Goal: Task Accomplishment & Management: Manage account settings

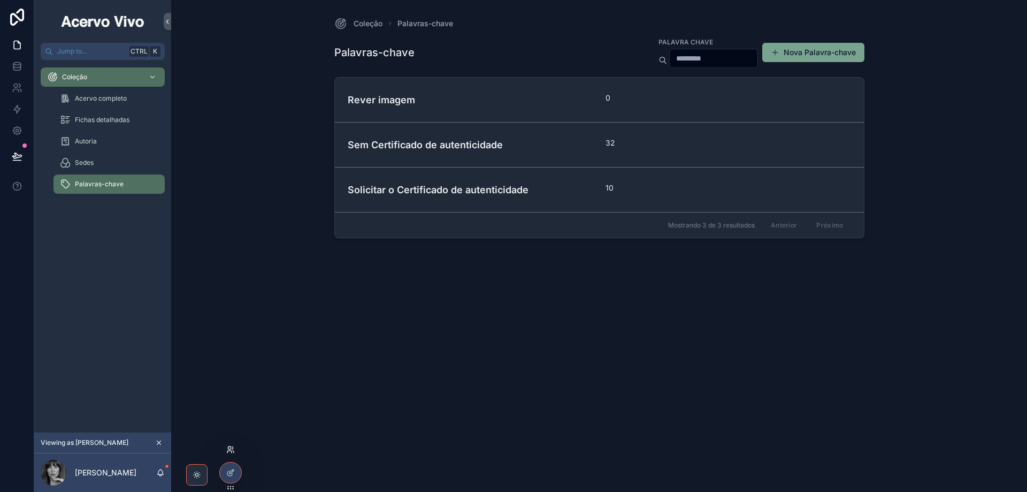
click at [231, 449] on icon at bounding box center [230, 449] width 9 height 9
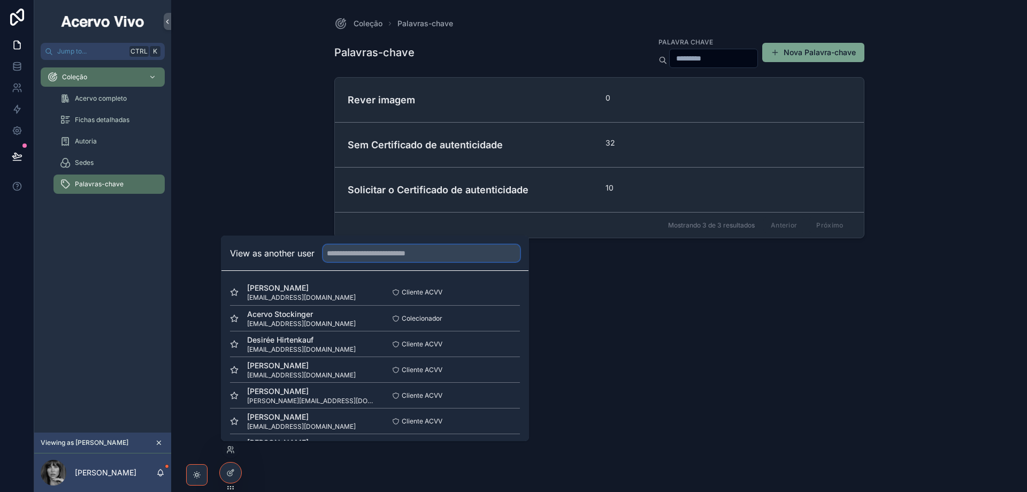
click at [357, 257] on input "text" at bounding box center [421, 253] width 197 height 17
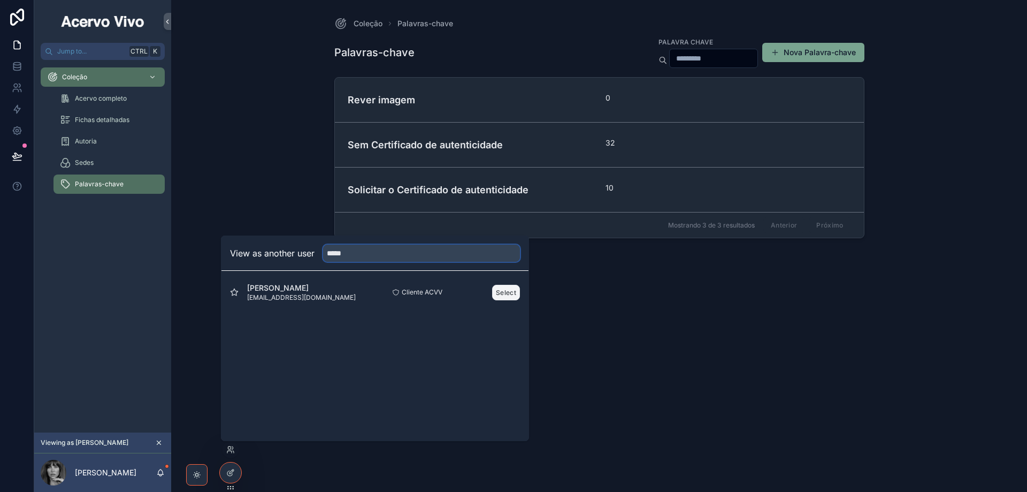
type input "*****"
click at [500, 293] on button "Select" at bounding box center [506, 293] width 28 height 16
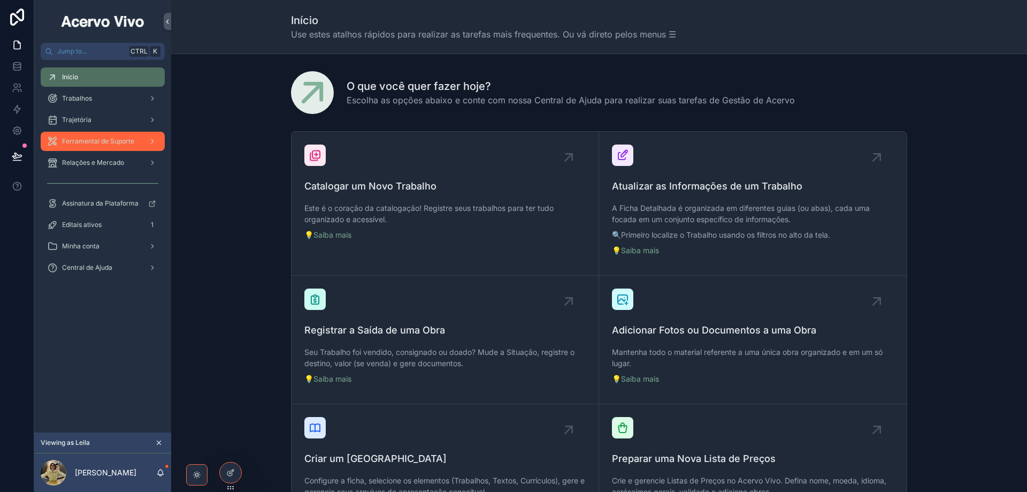
click at [97, 143] on span "Ferramental de Suporte" at bounding box center [98, 141] width 72 height 9
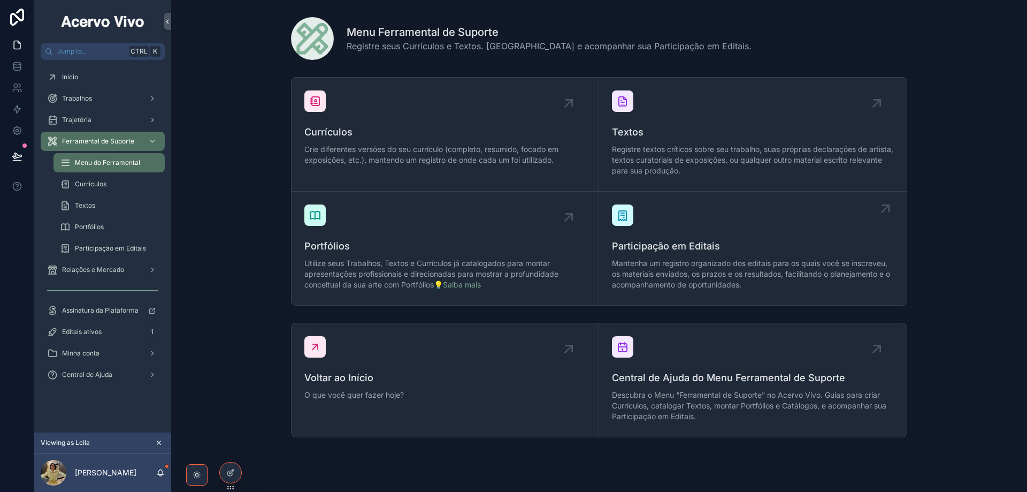
click at [715, 267] on span "Mantenha um registro organizado dos editais para os quais você se inscreveu, os…" at bounding box center [753, 274] width 282 height 32
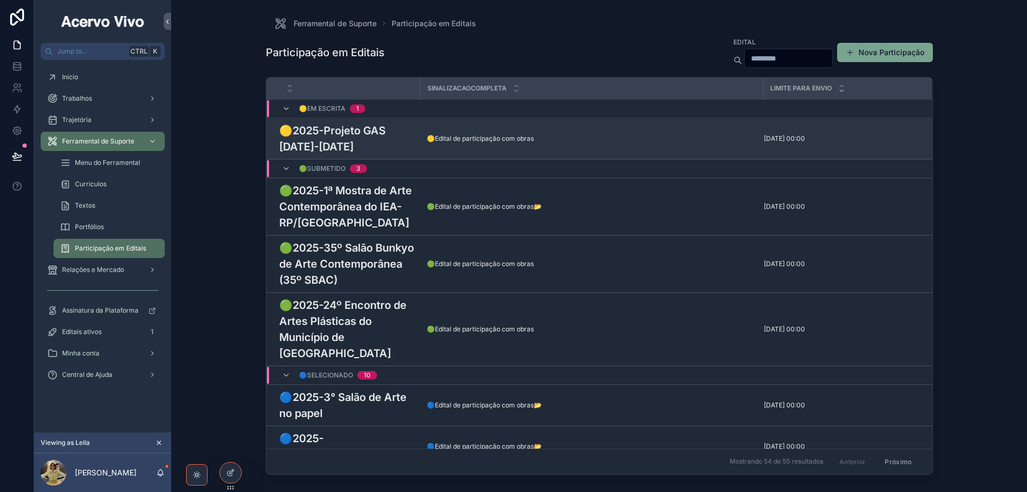
click at [383, 144] on h3 "🟡2025-Projeto GAS [DATE]-[DATE]" at bounding box center [346, 139] width 135 height 32
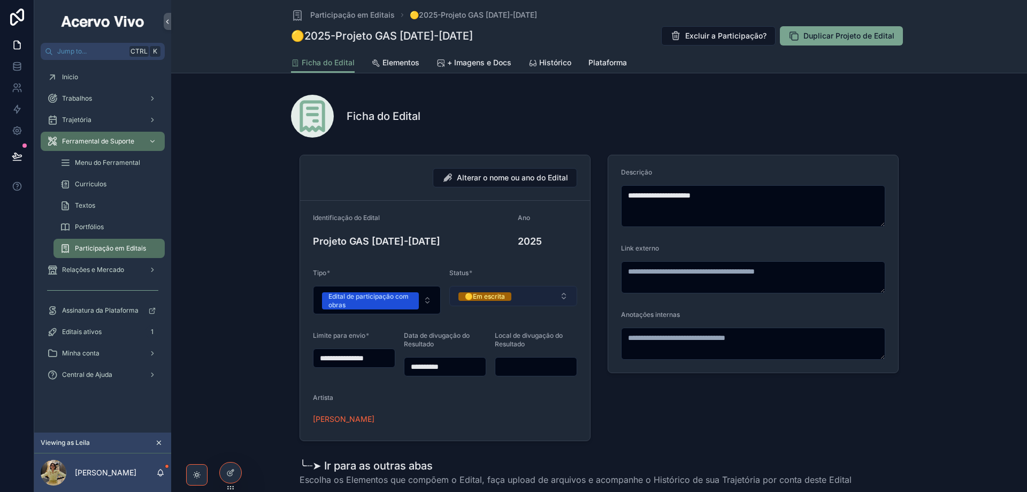
click at [530, 293] on button "🟡Em escrita" at bounding box center [513, 296] width 128 height 20
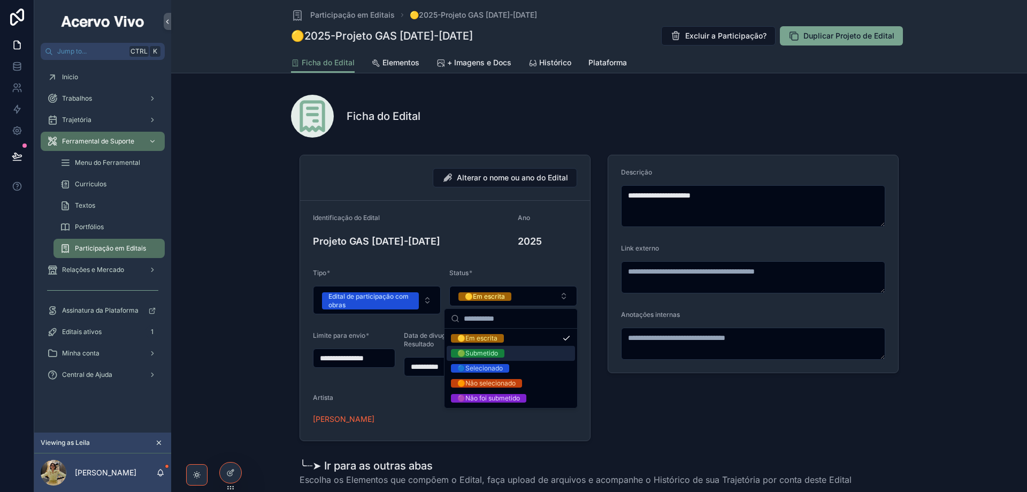
click at [527, 355] on div "🟢Submetido" at bounding box center [511, 353] width 128 height 15
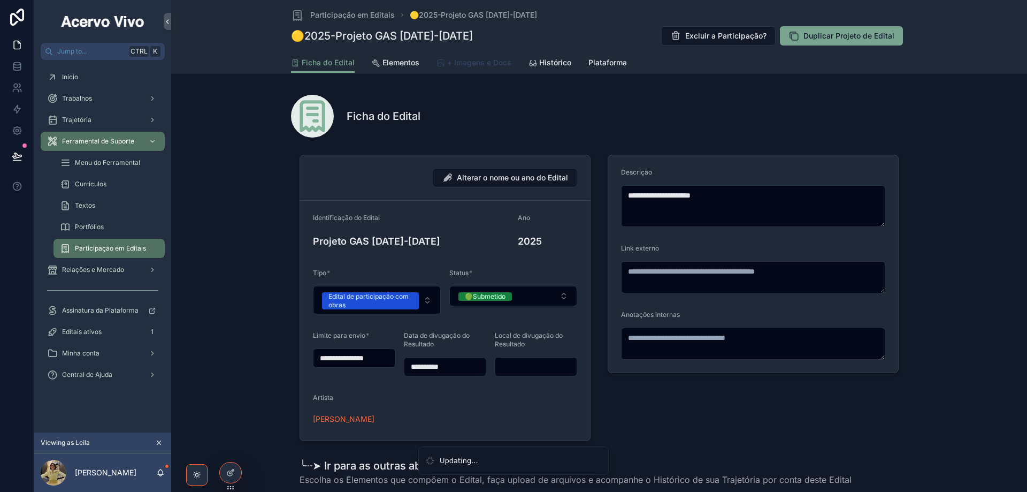
click at [478, 68] on link "+ Imagens e Docs" at bounding box center [474, 63] width 75 height 21
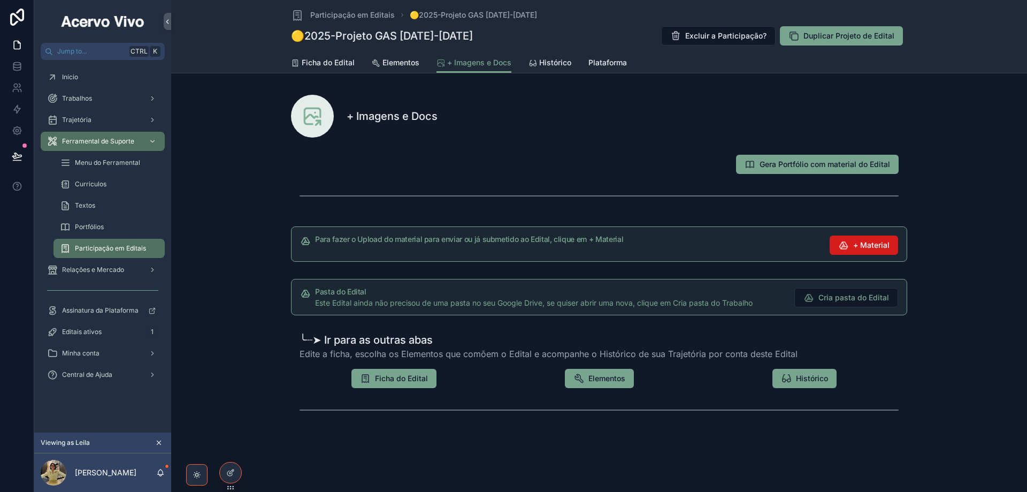
click at [864, 247] on span "+ Material" at bounding box center [871, 245] width 36 height 11
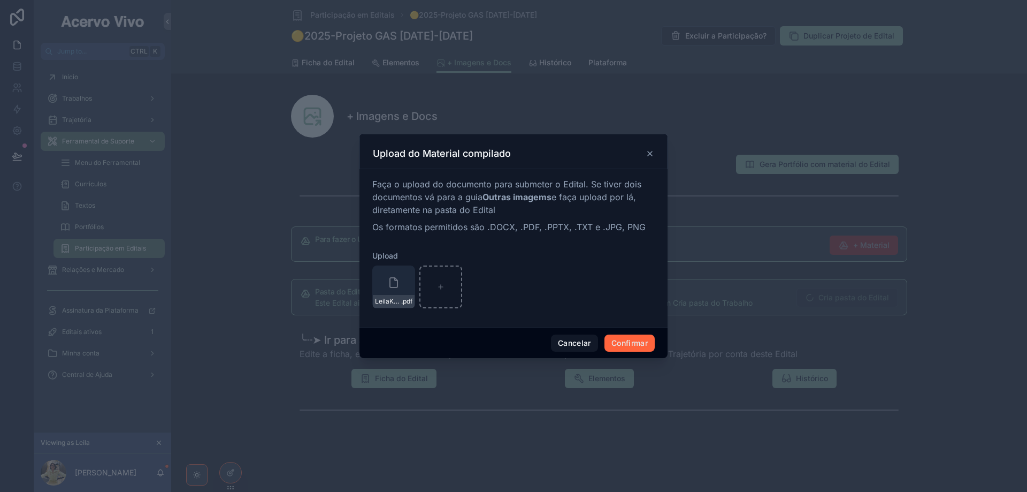
click at [638, 347] on button "Confirmar" at bounding box center [630, 342] width 50 height 17
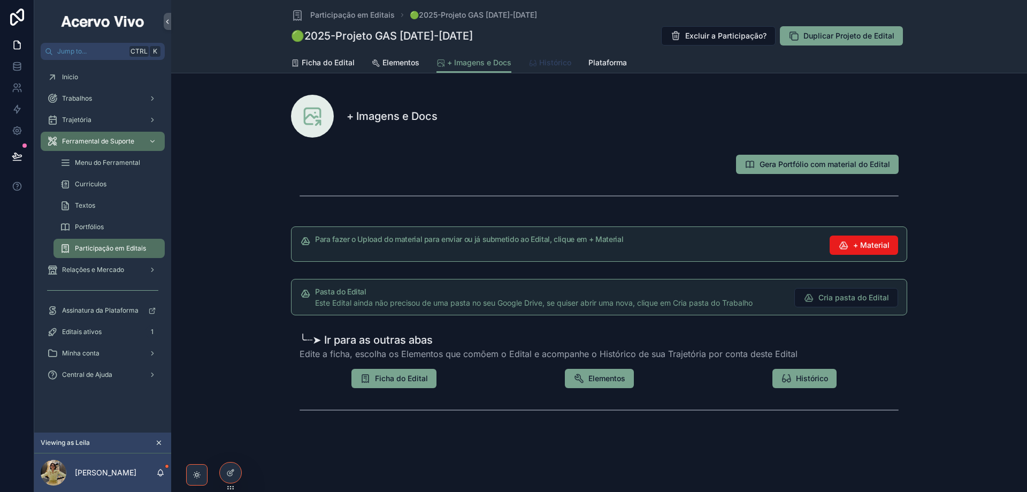
click at [556, 66] on span "Histórico" at bounding box center [555, 62] width 32 height 11
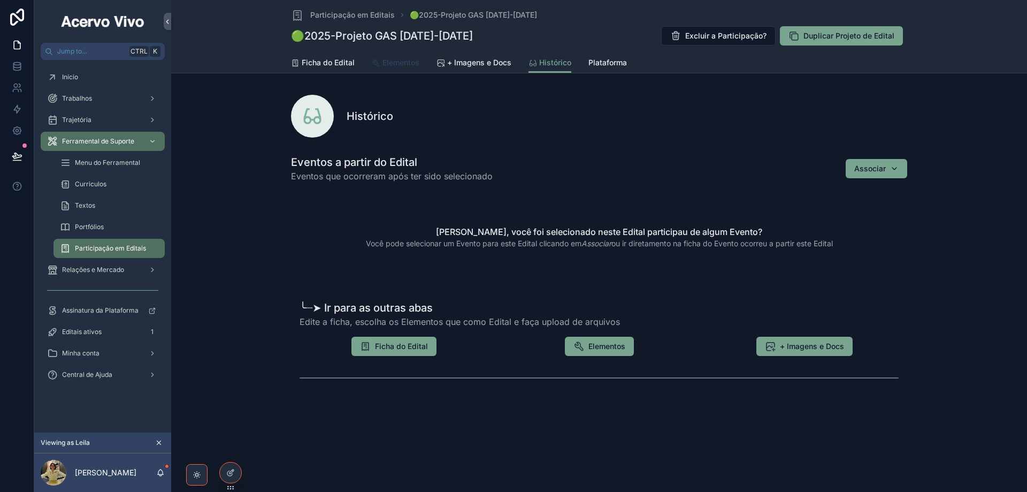
drag, startPoint x: 416, startPoint y: 65, endPoint x: 417, endPoint y: 146, distance: 81.4
click at [415, 65] on span "Elementos" at bounding box center [401, 62] width 37 height 11
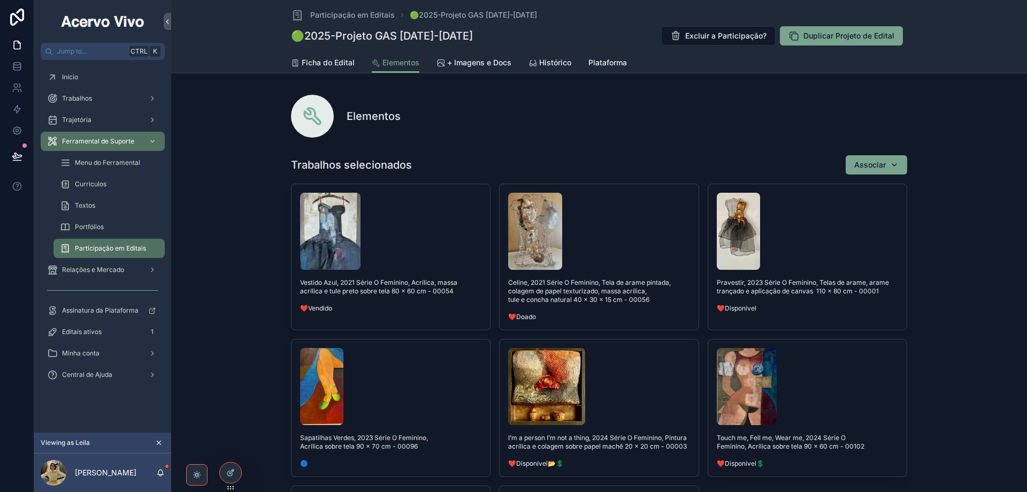
click at [0, 0] on button "Unlink record" at bounding box center [0, 0] width 0 height 0
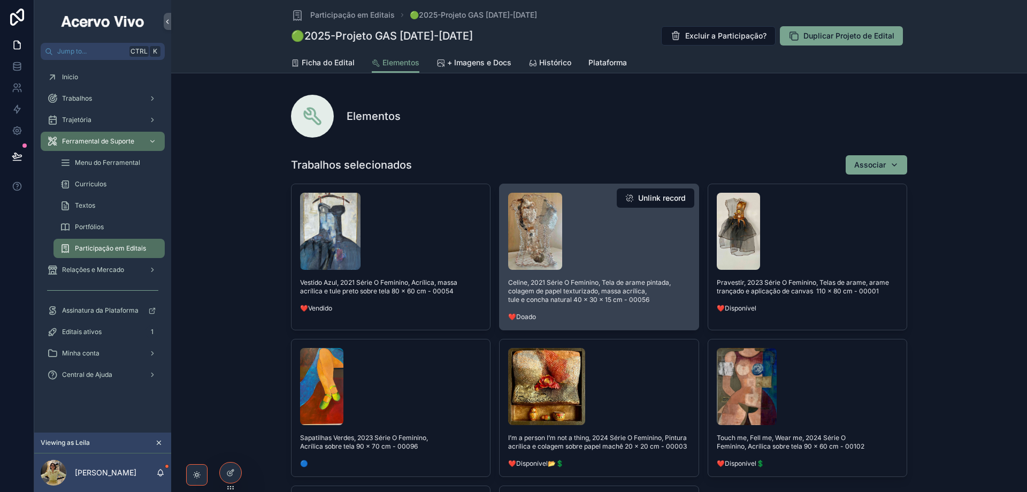
click at [675, 198] on button "Unlink record" at bounding box center [656, 197] width 78 height 19
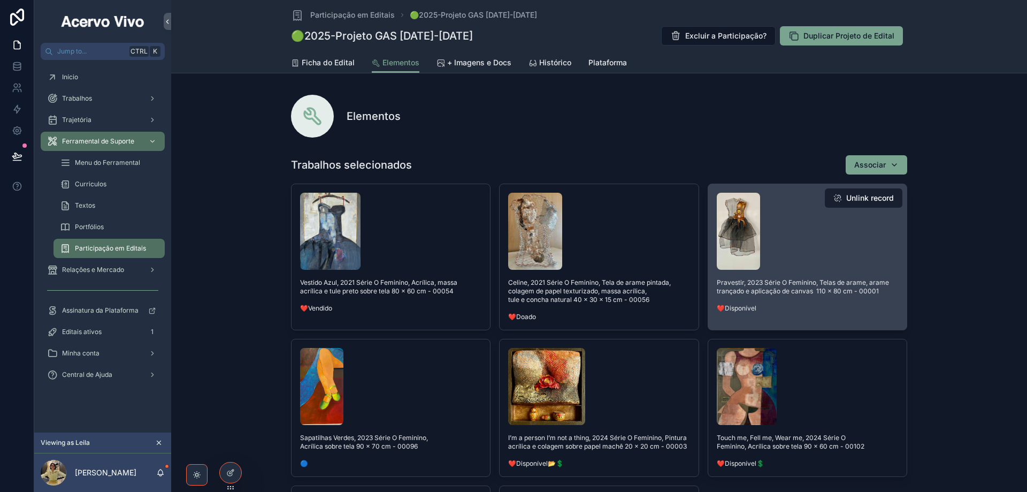
click at [868, 196] on button "Unlink record" at bounding box center [864, 197] width 78 height 19
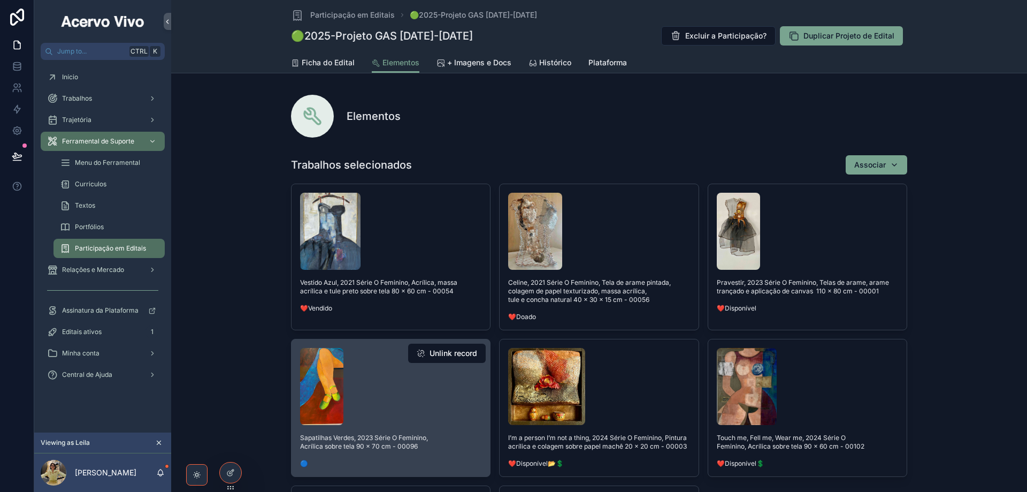
click at [439, 357] on button "Unlink record" at bounding box center [447, 353] width 78 height 19
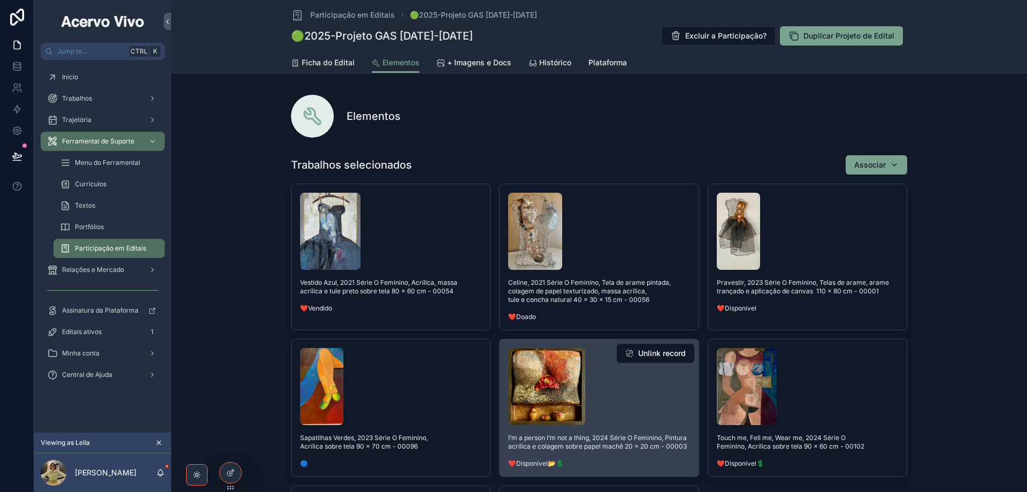
click at [661, 353] on button "Unlink record" at bounding box center [656, 353] width 78 height 19
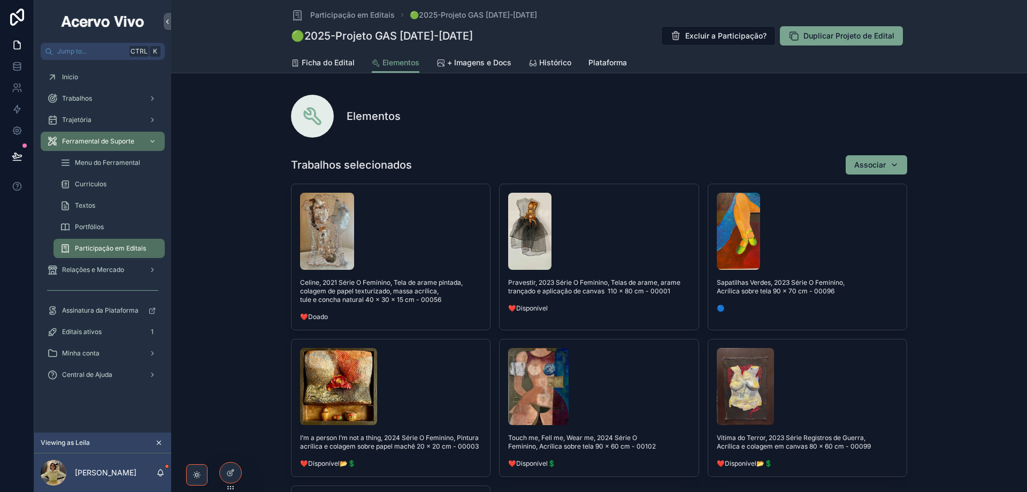
click at [874, 354] on link "Vítima do Terror, 2023 Série Registros de Guerra, Acrílica e colagem em canvas …" at bounding box center [808, 408] width 200 height 138
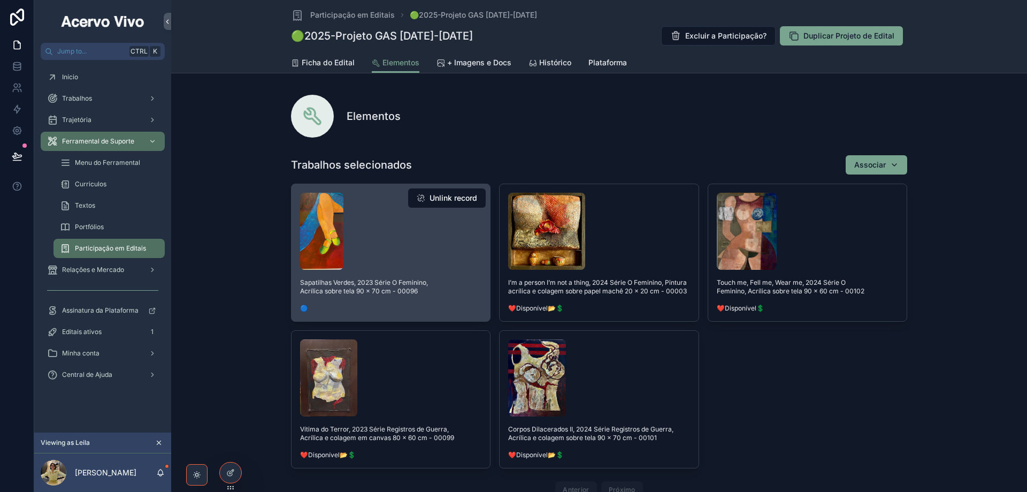
click at [446, 201] on button "Unlink record" at bounding box center [447, 197] width 78 height 19
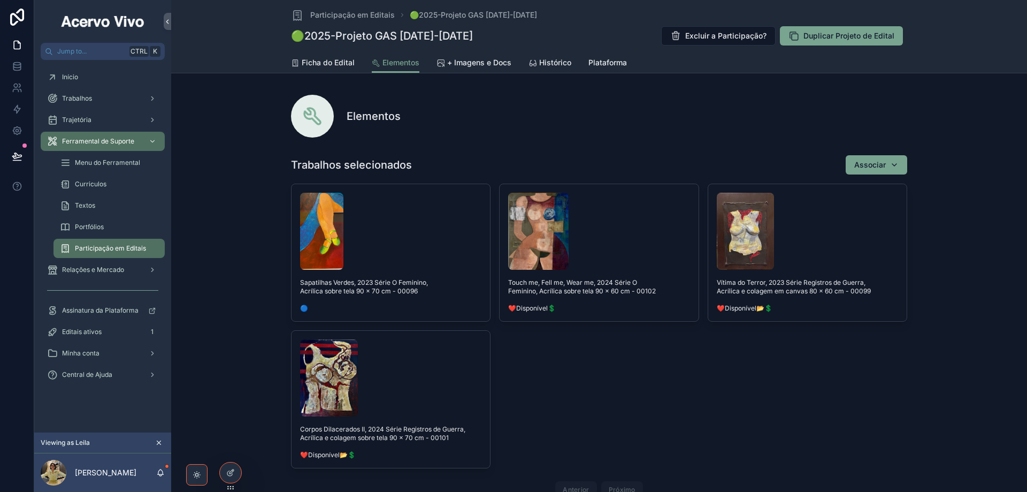
click at [0, 0] on button "Unlink record" at bounding box center [0, 0] width 0 height 0
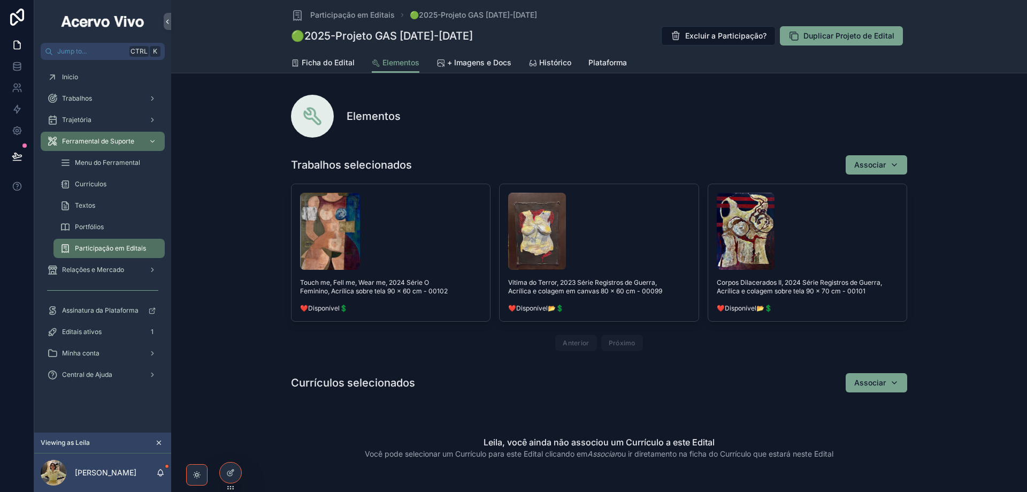
drag, startPoint x: 450, startPoint y: 218, endPoint x: 448, endPoint y: 200, distance: 17.8
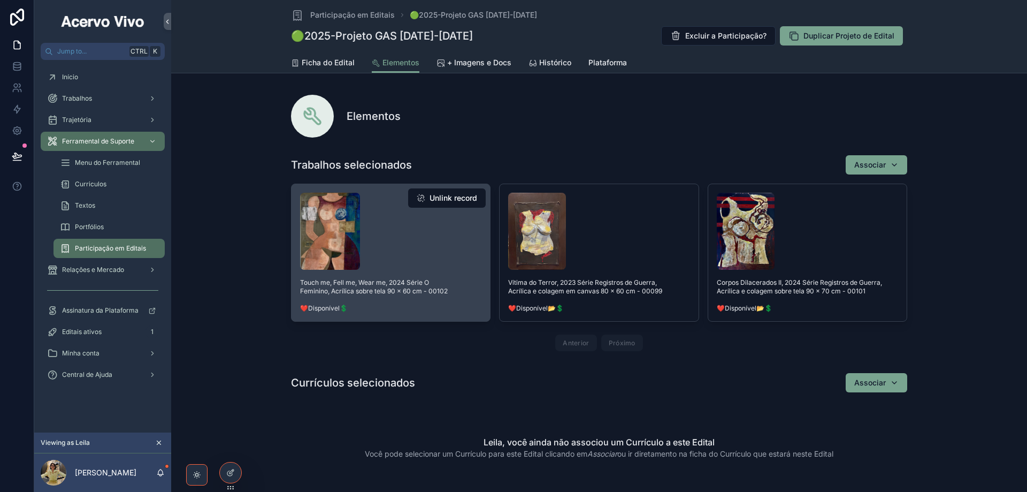
click at [449, 200] on button "Unlink record" at bounding box center [447, 197] width 78 height 19
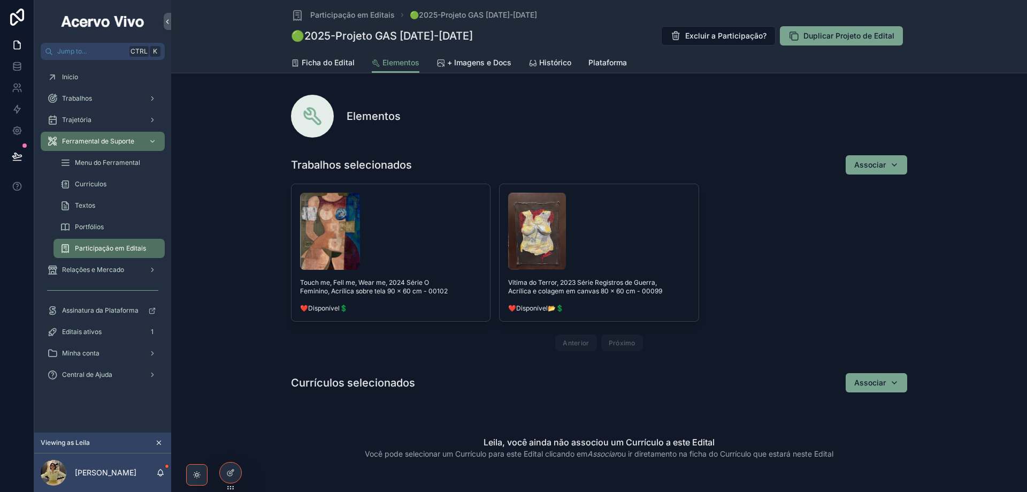
click at [0, 0] on button "Unlink record" at bounding box center [0, 0] width 0 height 0
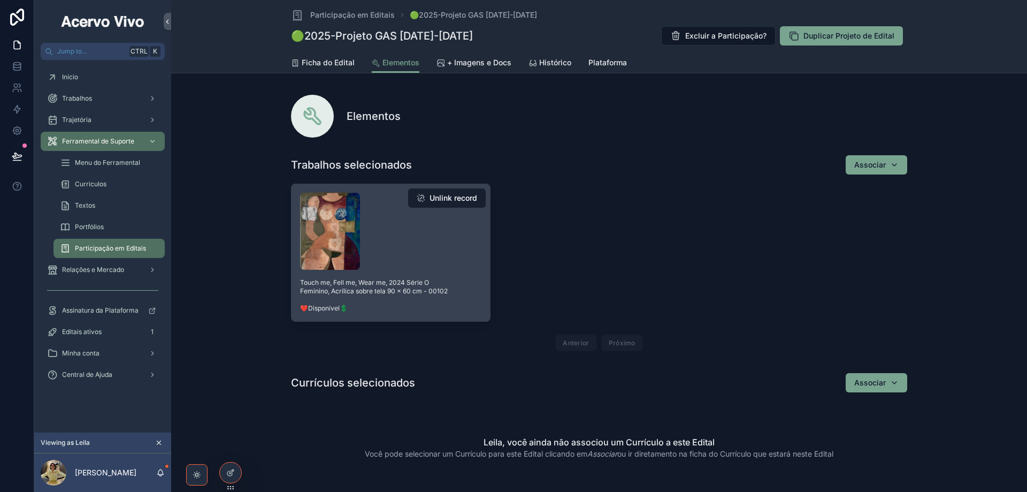
click at [438, 199] on button "Unlink record" at bounding box center [447, 197] width 78 height 19
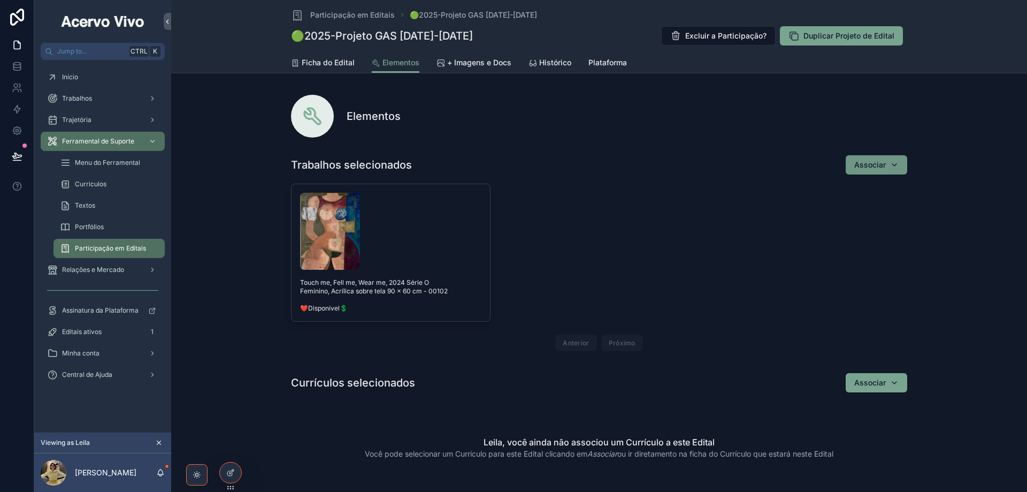
click at [862, 168] on span "Associar" at bounding box center [871, 164] width 32 height 11
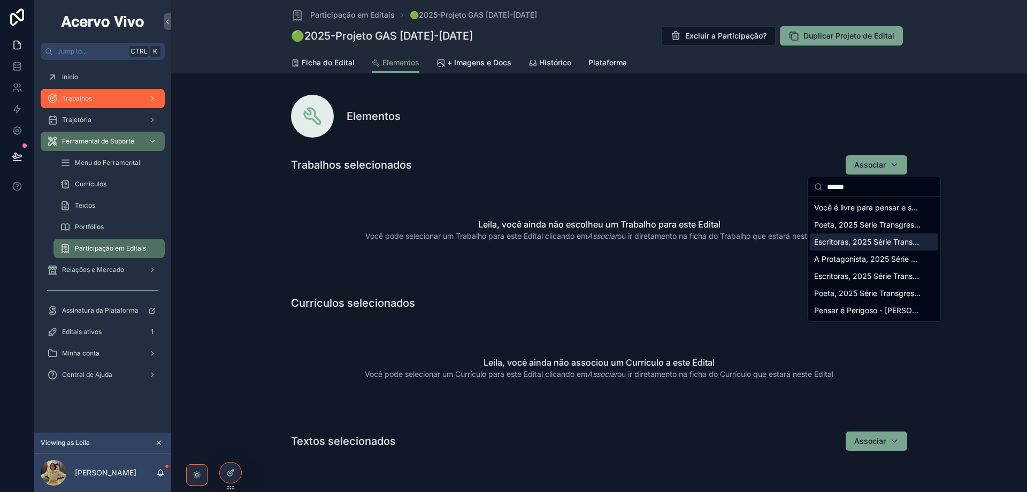
type input "******"
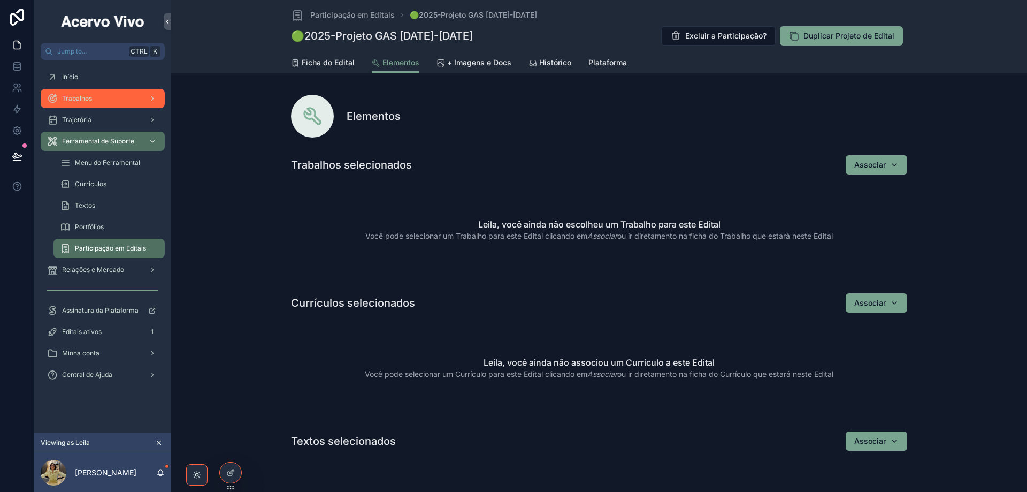
click at [100, 105] on div "Trabalhos" at bounding box center [102, 98] width 111 height 17
click at [331, 17] on span "Participação em Editais" at bounding box center [352, 15] width 85 height 11
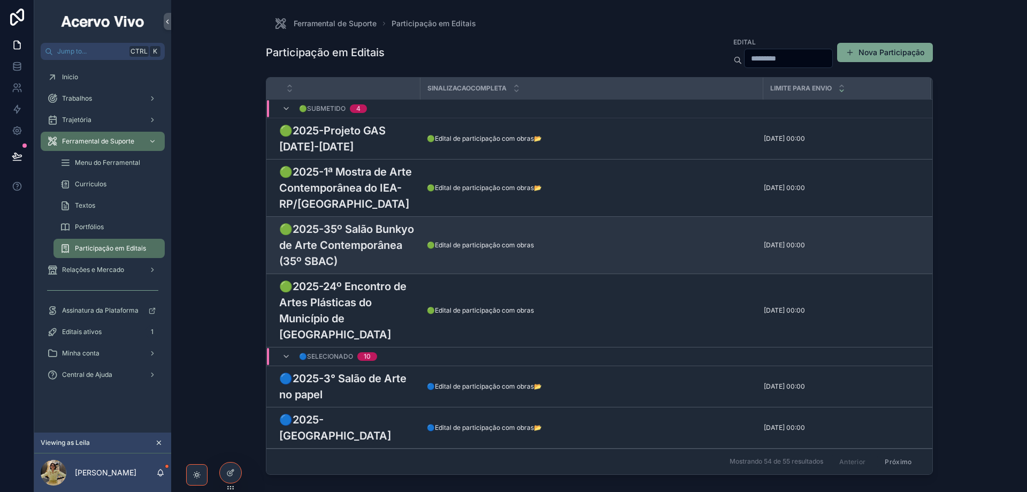
click at [348, 255] on h3 "🟢2025-35º Salão Bunkyo de Arte Contemporânea (35º SBAC)" at bounding box center [346, 245] width 135 height 48
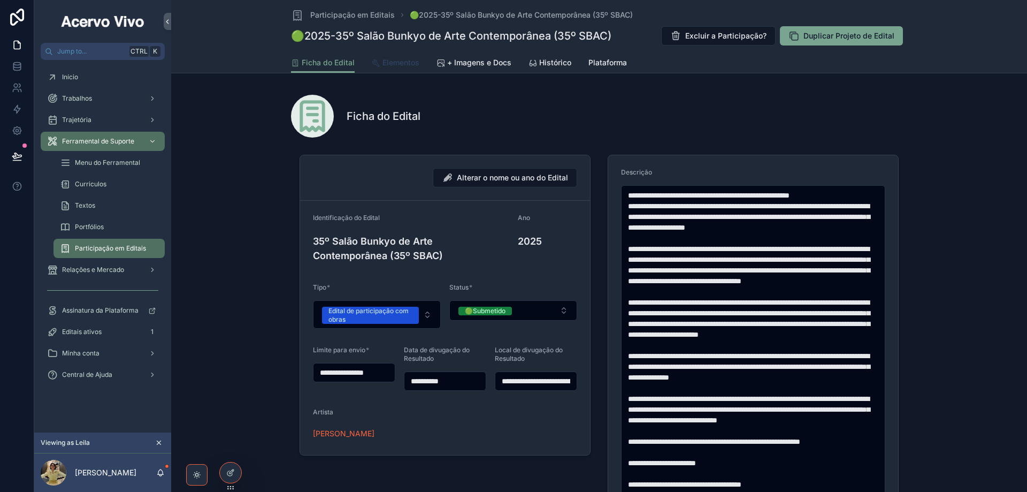
click at [402, 63] on span "Elementos" at bounding box center [401, 62] width 37 height 11
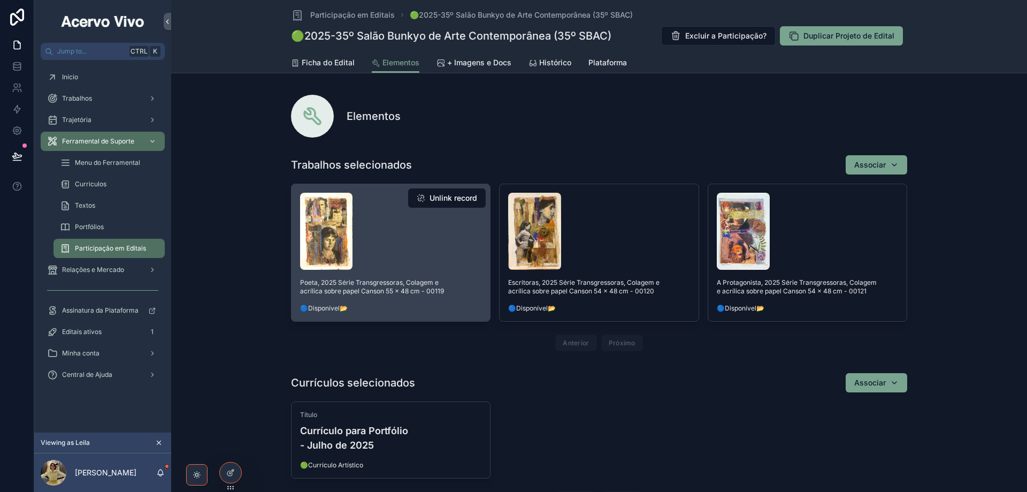
click at [387, 251] on div "scrollable content" at bounding box center [390, 231] width 181 height 77
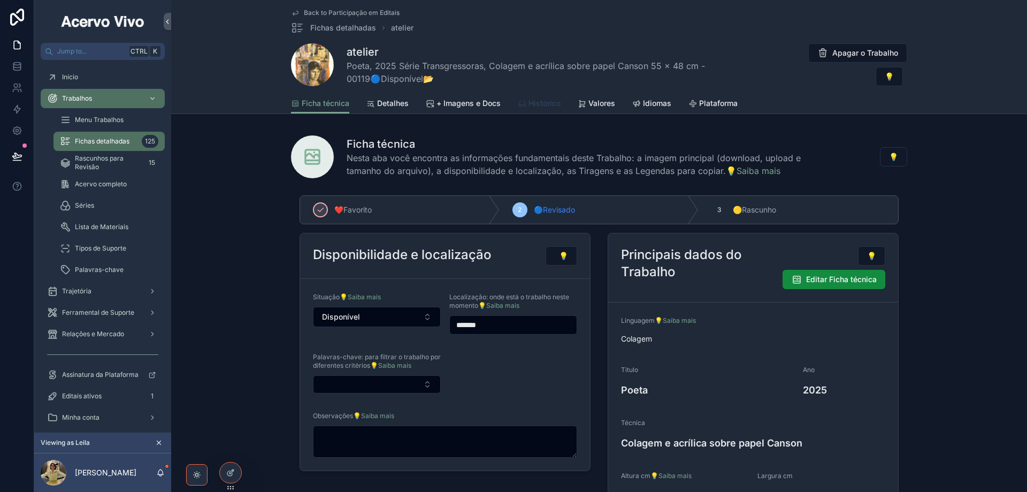
click at [545, 101] on span "Histórico" at bounding box center [545, 103] width 32 height 11
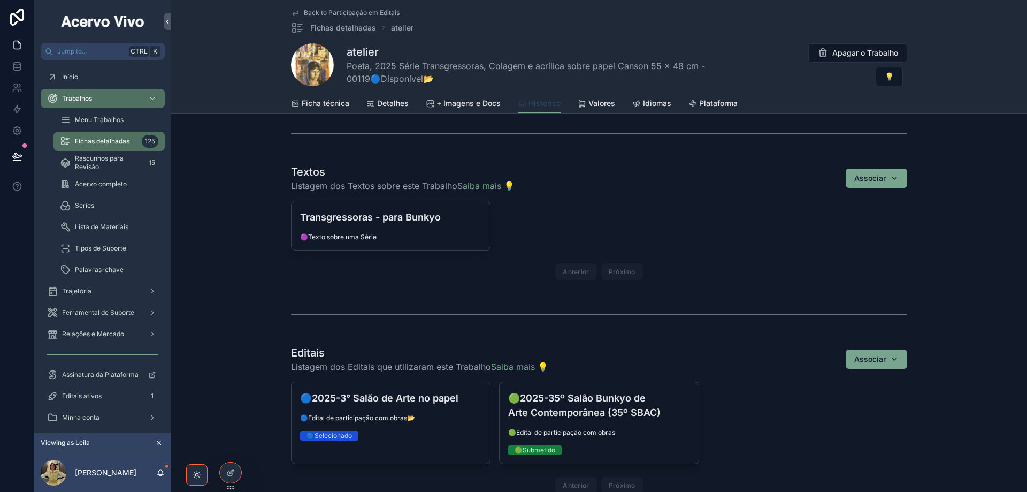
scroll to position [910, 0]
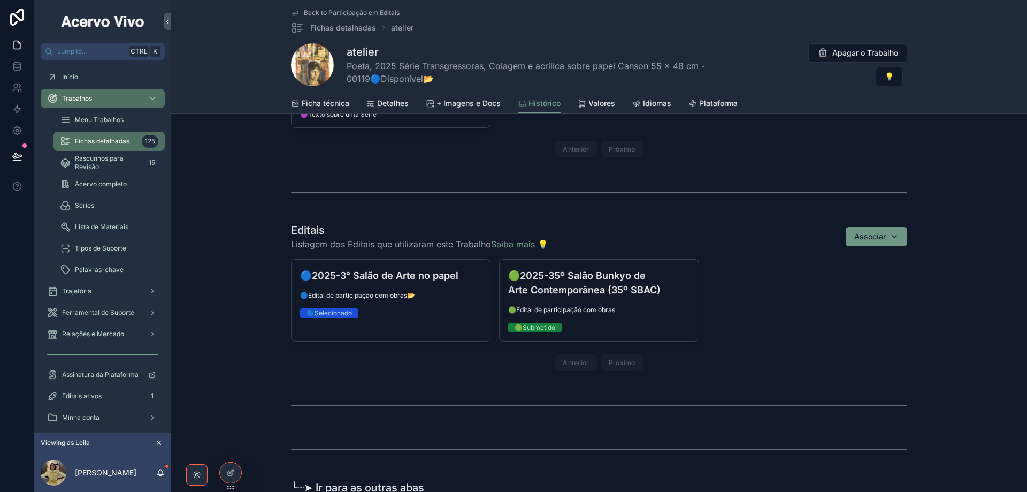
click at [893, 239] on div "Associar" at bounding box center [877, 236] width 44 height 11
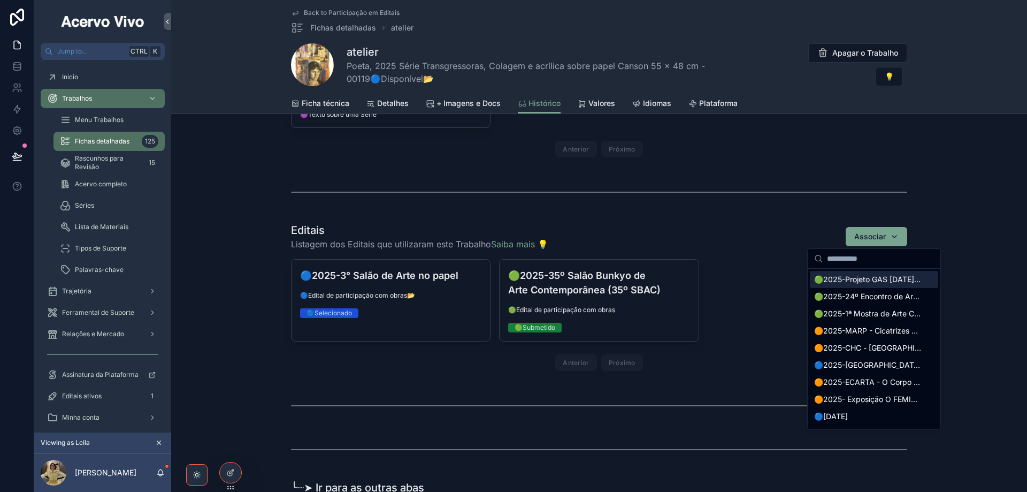
click at [879, 284] on span "🟢2025-Projeto GAS [DATE]-[DATE]" at bounding box center [867, 279] width 107 height 11
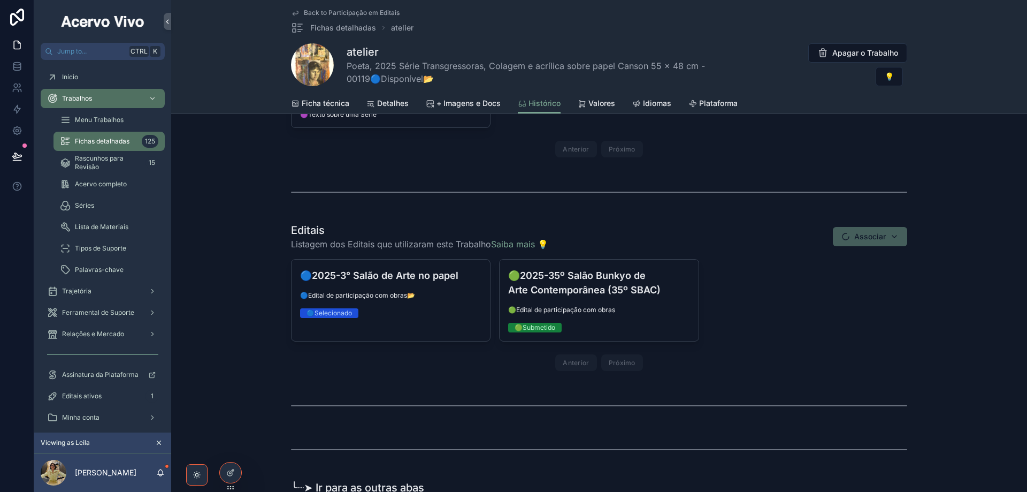
click at [330, 12] on span "Back to Participação em Editais" at bounding box center [352, 13] width 96 height 9
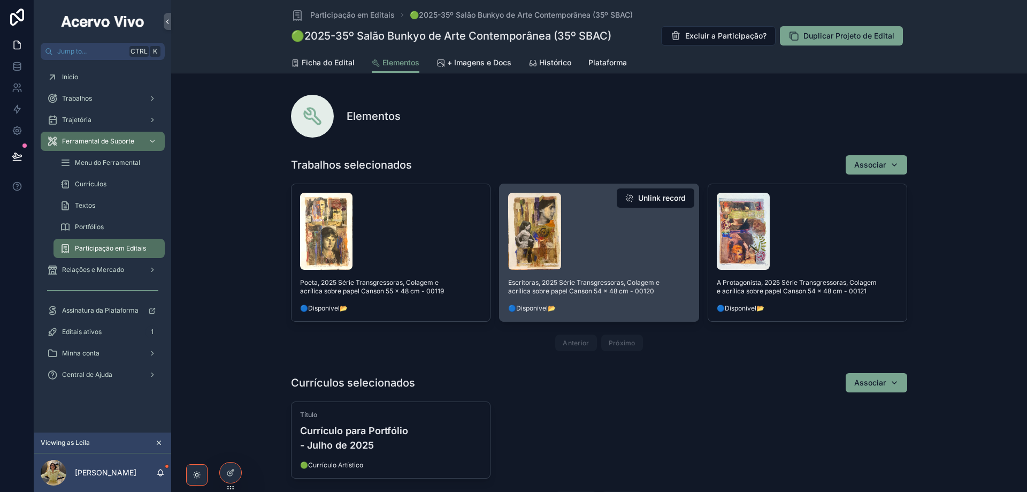
click at [646, 247] on div "scrollable content" at bounding box center [598, 231] width 181 height 77
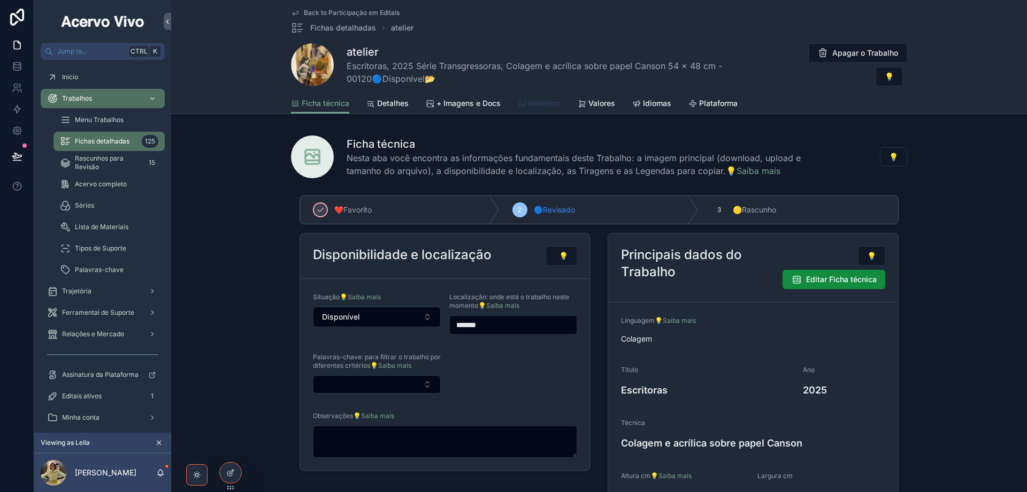
click at [543, 102] on span "Histórico" at bounding box center [545, 103] width 32 height 11
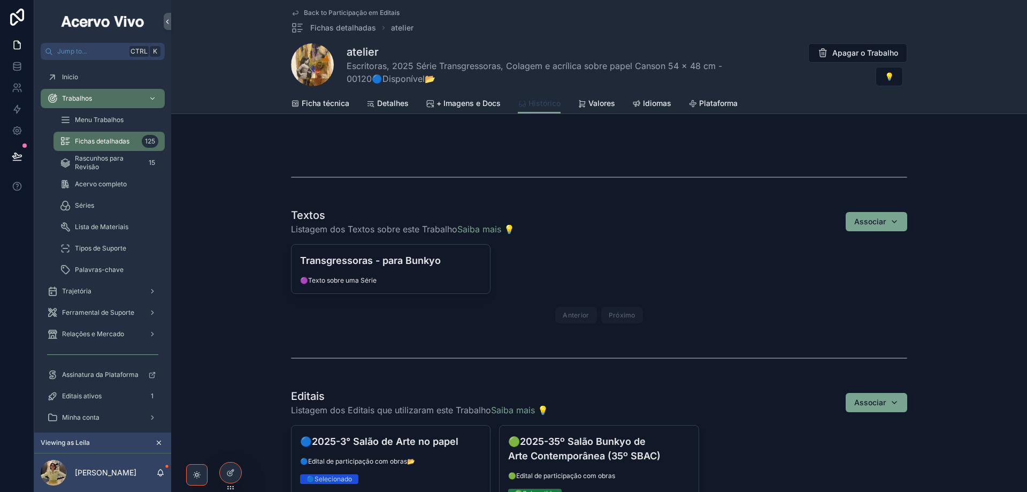
scroll to position [803, 0]
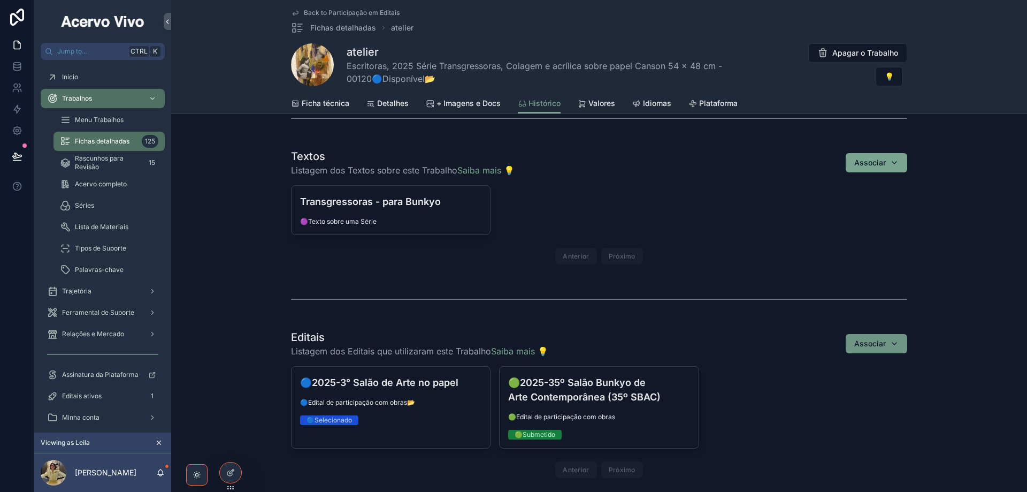
click at [879, 351] on button "Associar" at bounding box center [877, 343] width 62 height 19
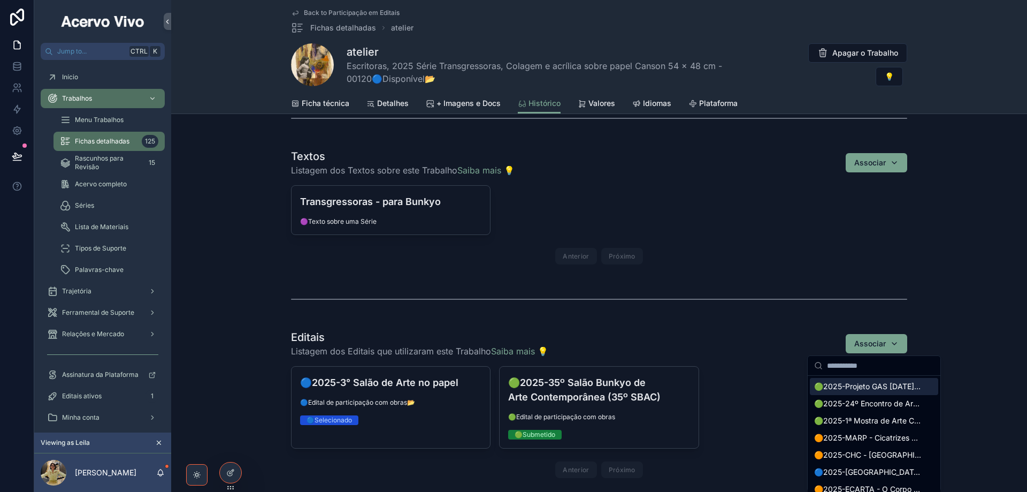
click at [857, 388] on span "🟢2025-Projeto GAS [DATE]-[DATE]" at bounding box center [867, 386] width 107 height 11
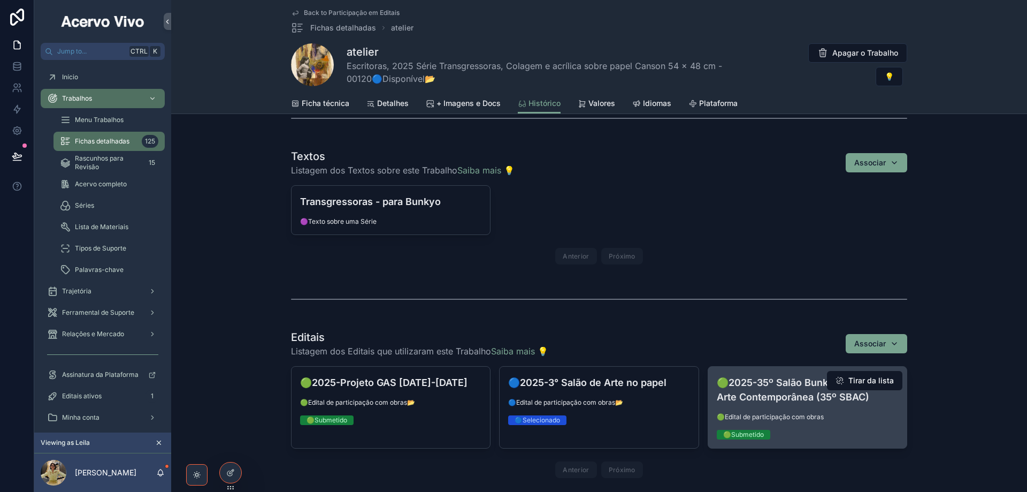
click at [798, 397] on h4 "🟢2025-35º Salão Bunkyo de Arte Contemporânea (35º SBAC)" at bounding box center [807, 389] width 181 height 29
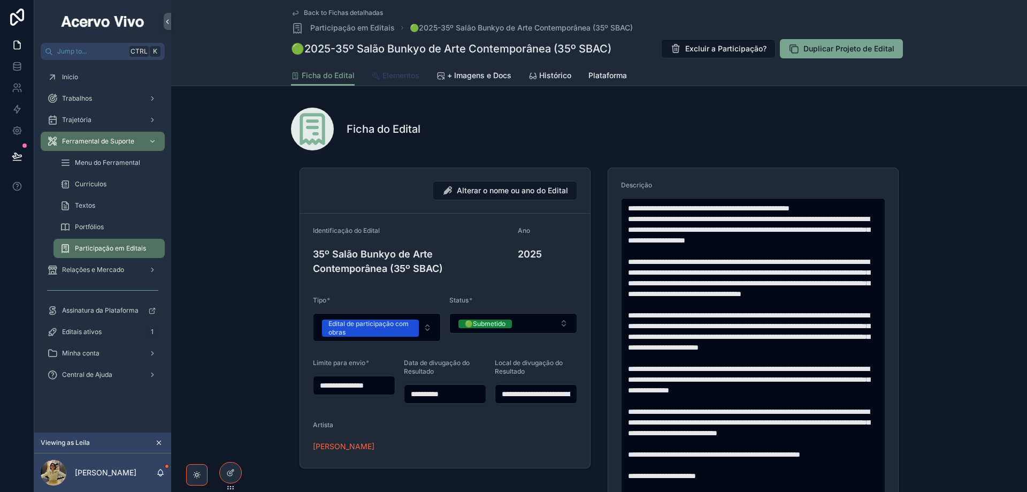
click at [401, 77] on span "Elementos" at bounding box center [401, 75] width 37 height 11
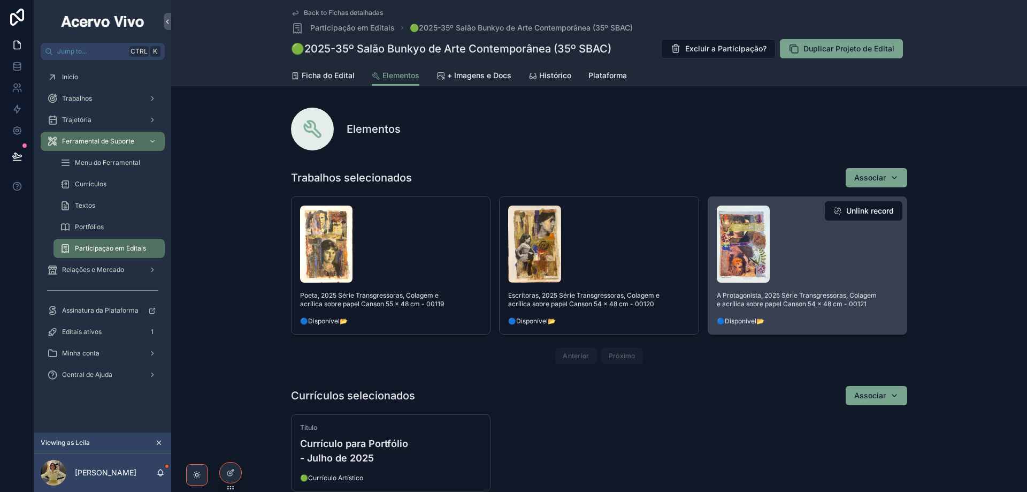
click at [841, 248] on div "scrollable content" at bounding box center [807, 243] width 181 height 77
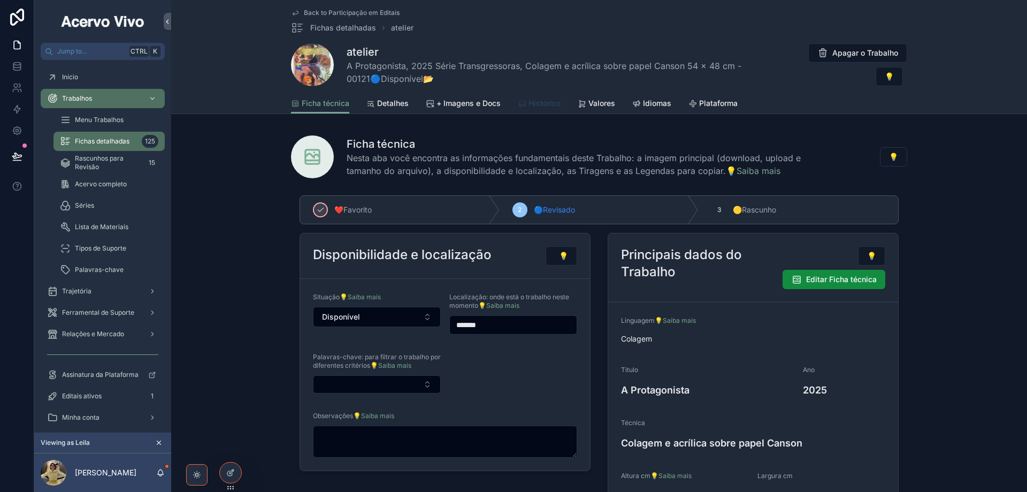
click at [538, 102] on span "Histórico" at bounding box center [545, 103] width 32 height 11
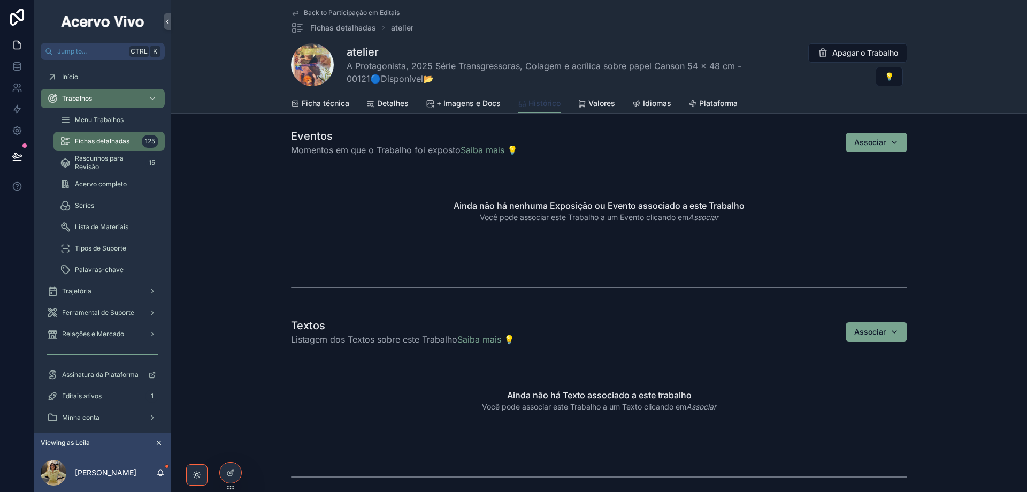
scroll to position [856, 0]
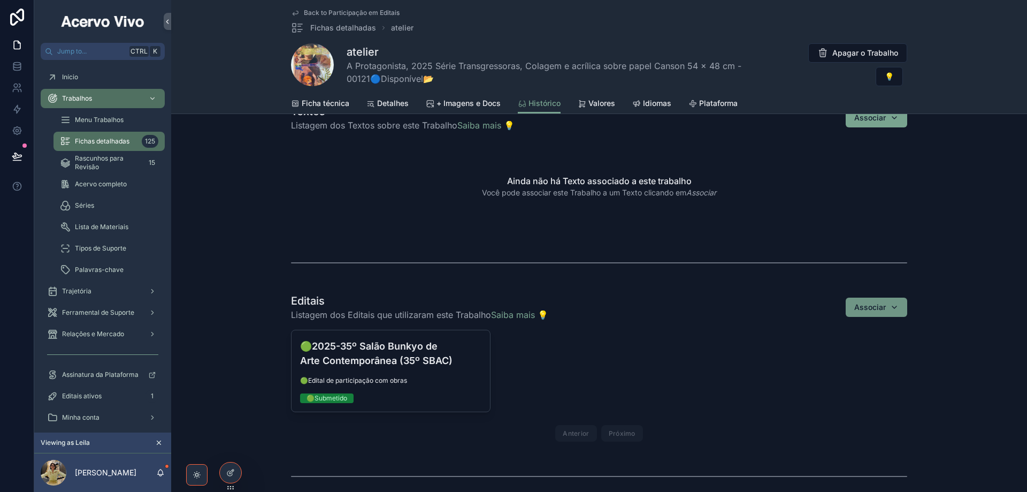
click at [895, 307] on div "Associar" at bounding box center [877, 307] width 44 height 11
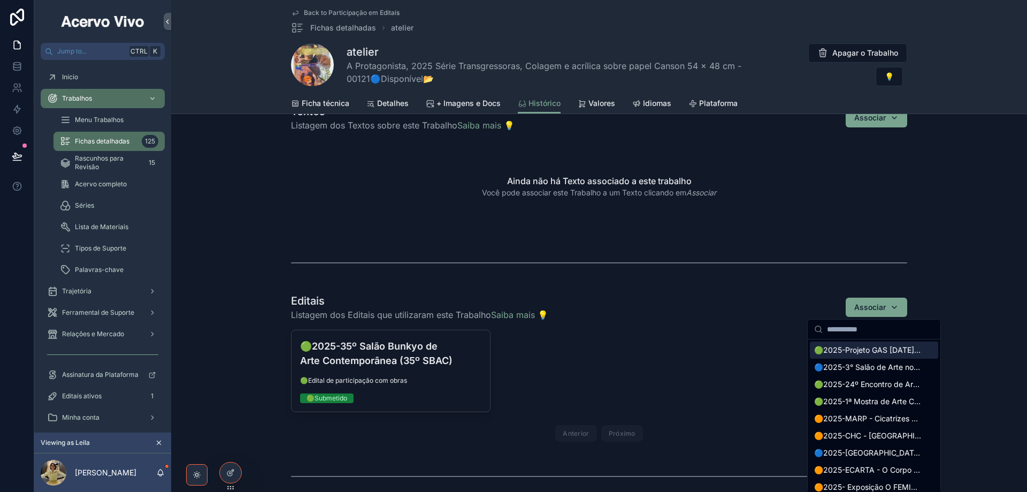
click at [891, 354] on span "🟢2025-Projeto GAS [DATE]-[DATE]" at bounding box center [867, 350] width 107 height 11
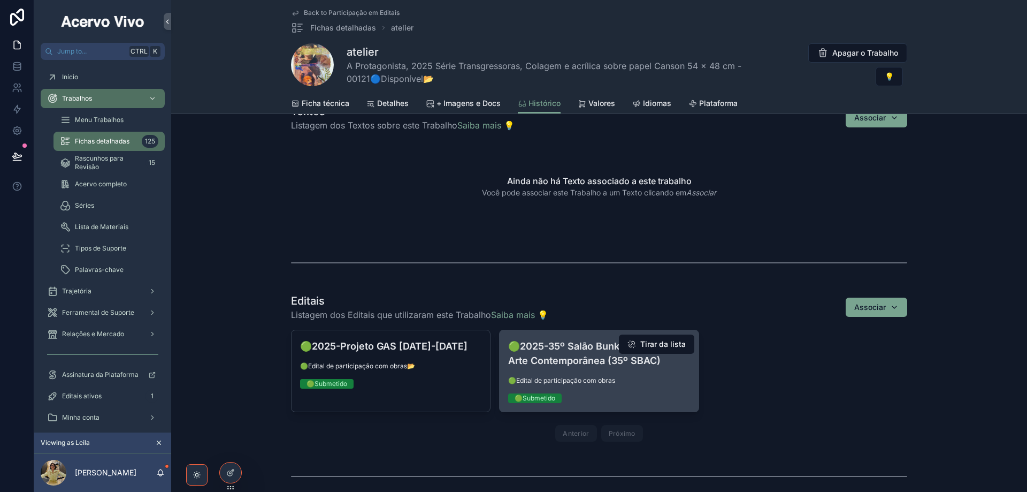
click at [621, 379] on span "🟢Edital de participação com obras" at bounding box center [598, 380] width 181 height 9
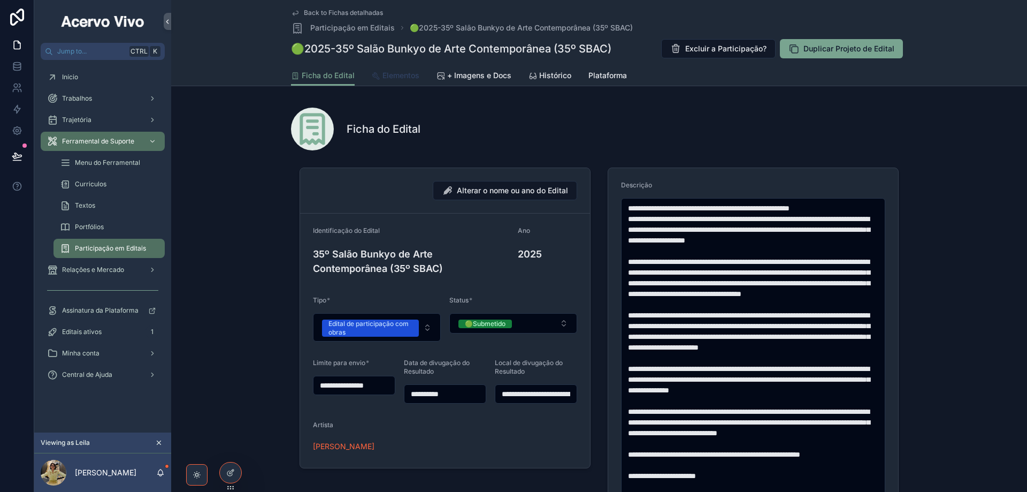
click at [401, 78] on span "Elementos" at bounding box center [401, 75] width 37 height 11
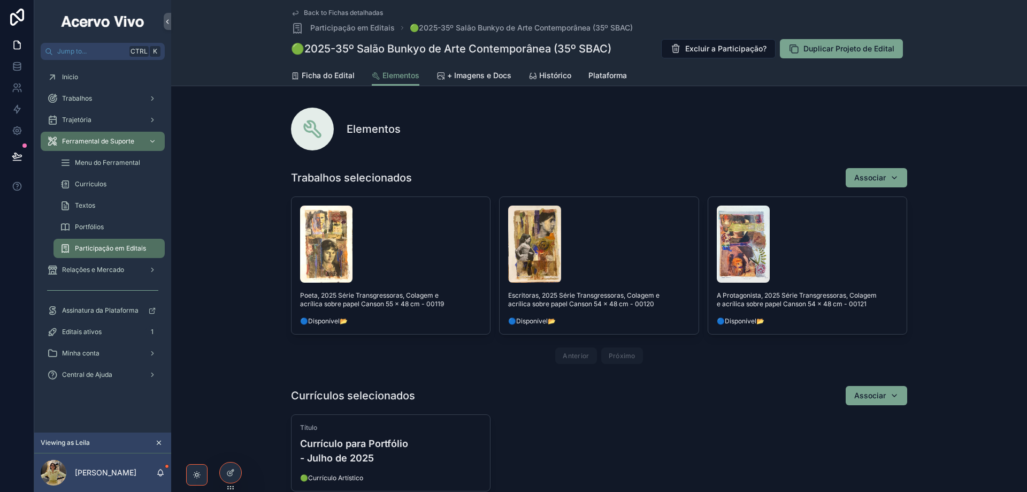
click at [351, 11] on span "Back to Fichas detalhadas" at bounding box center [343, 13] width 79 height 9
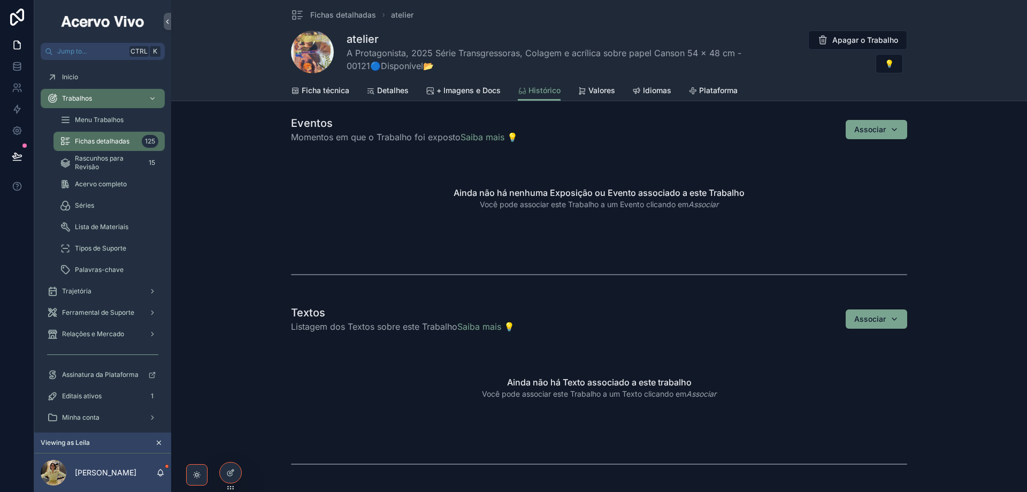
scroll to position [856, 0]
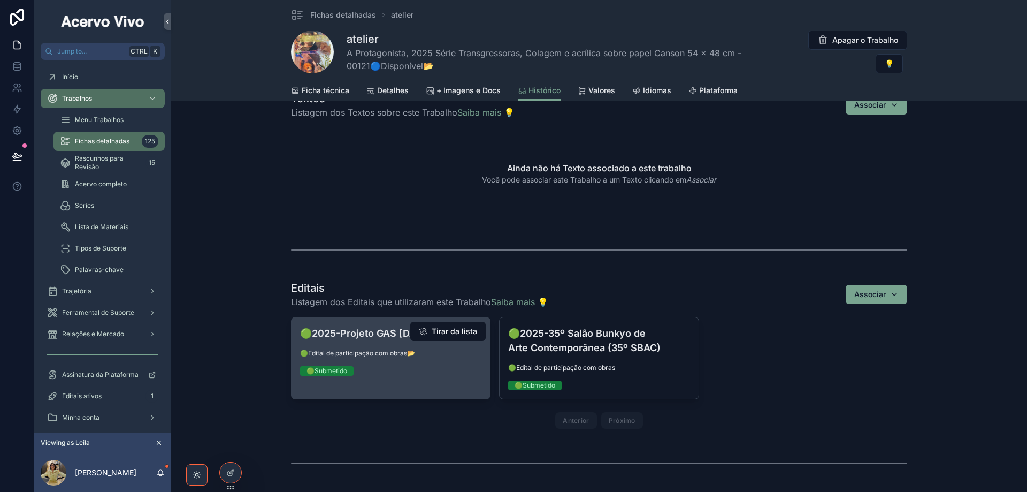
click at [408, 365] on div "🟢2025-Projeto GAS [DATE]-[DATE] 🟢Edital de participação com obras📂 🟢Submetido" at bounding box center [391, 350] width 199 height 67
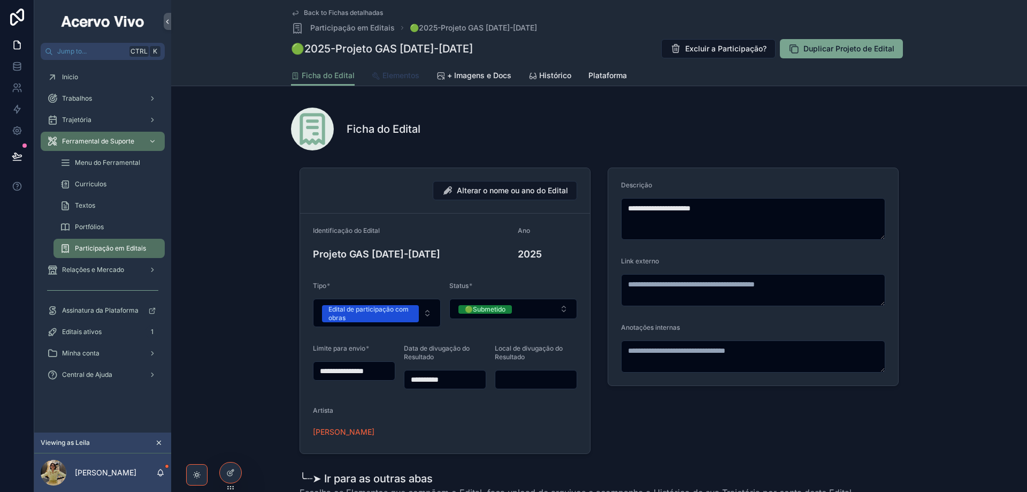
click at [401, 77] on span "Elementos" at bounding box center [401, 75] width 37 height 11
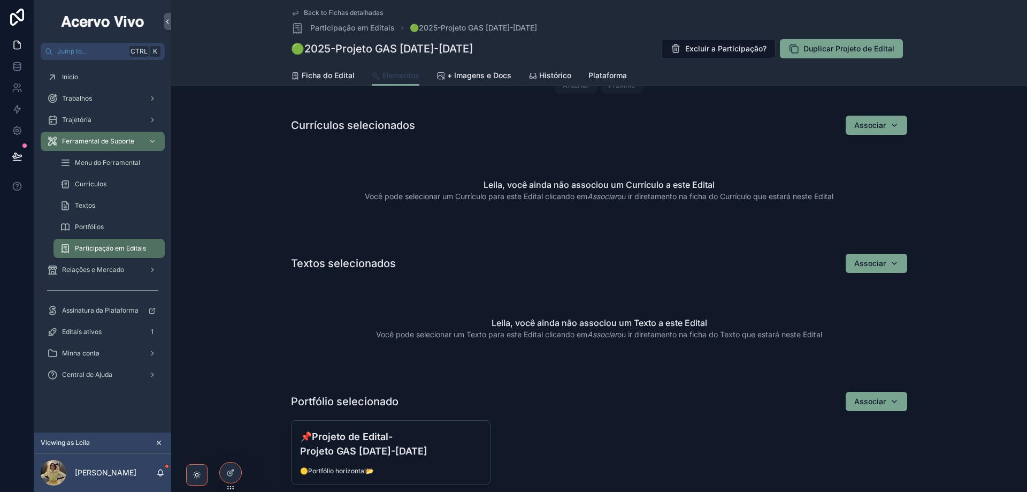
scroll to position [214, 0]
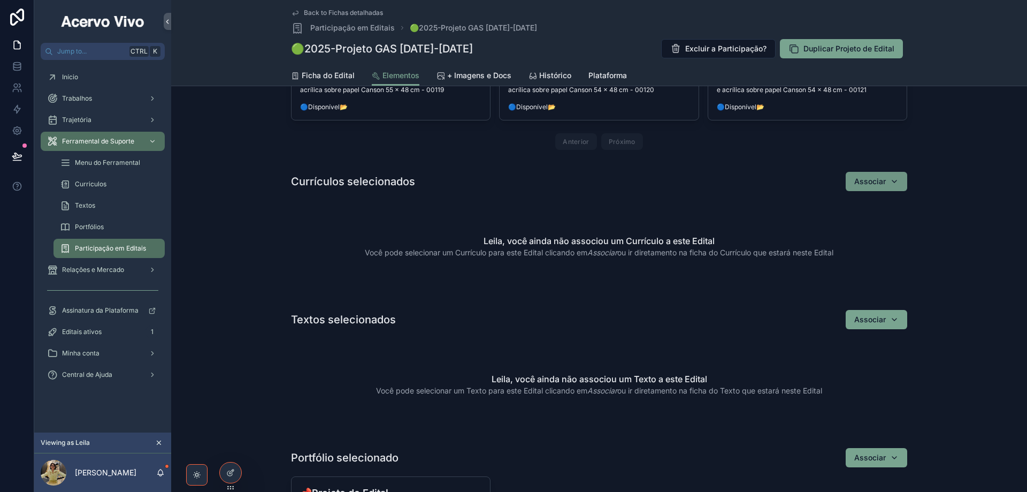
click at [890, 184] on div "Associar" at bounding box center [877, 181] width 44 height 11
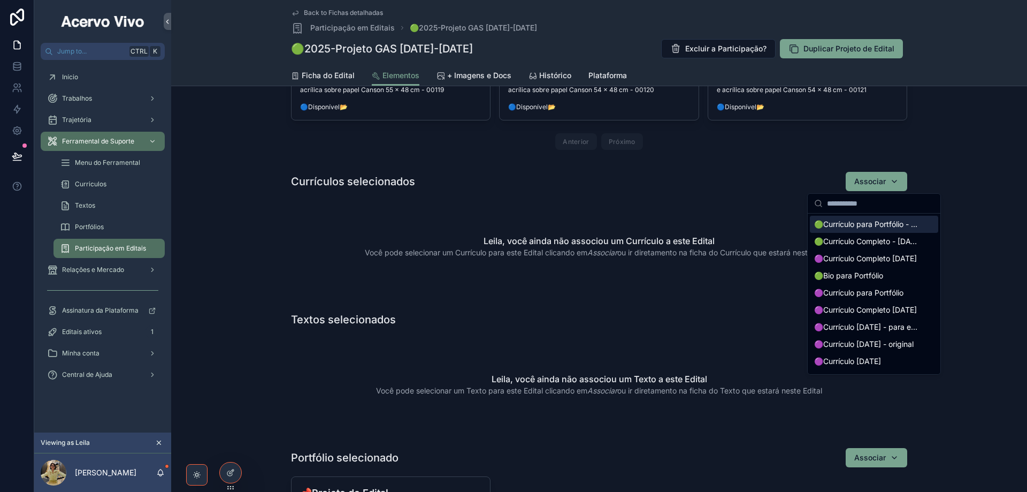
click at [893, 228] on span "🟢Currículo para Portfólio - Julho de 2025" at bounding box center [867, 224] width 107 height 11
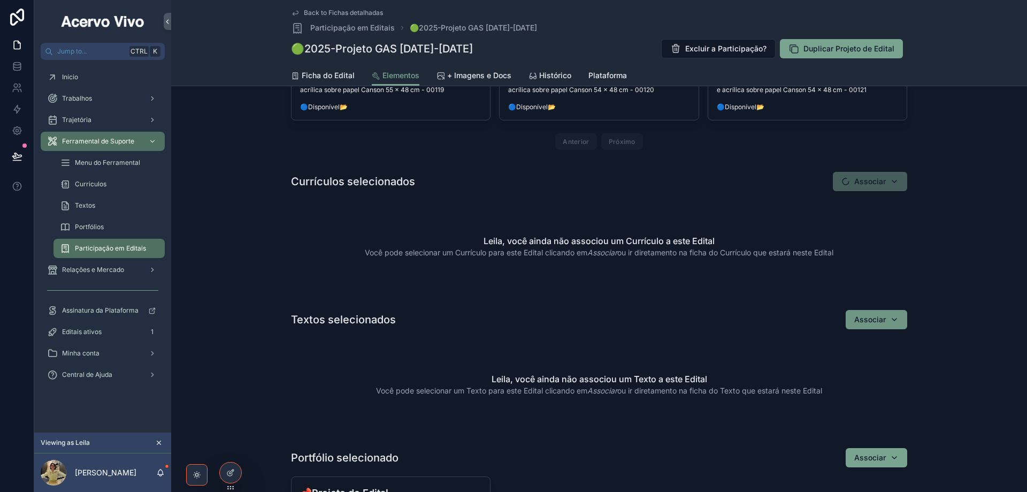
click at [896, 321] on button "Associar" at bounding box center [877, 319] width 62 height 19
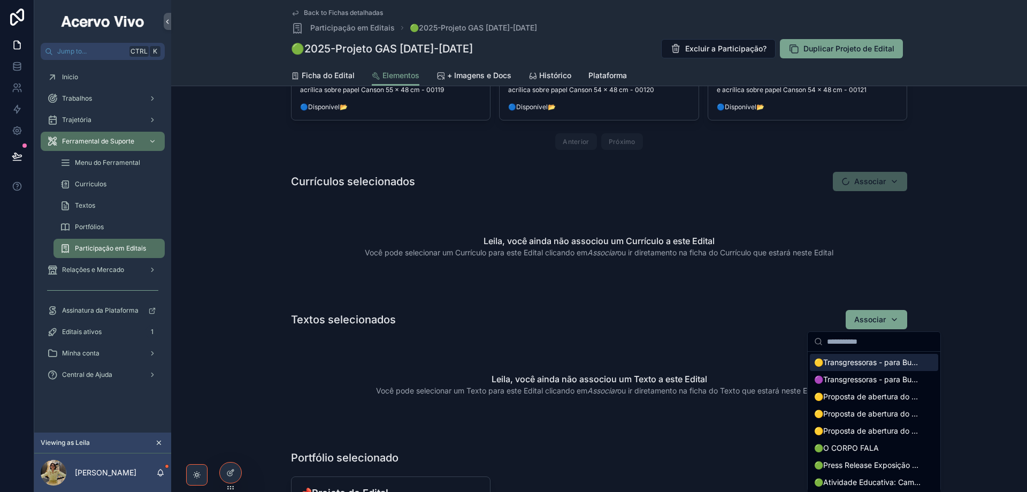
click at [878, 361] on span "🟡Transgressoras - para Bunkyo" at bounding box center [867, 362] width 107 height 11
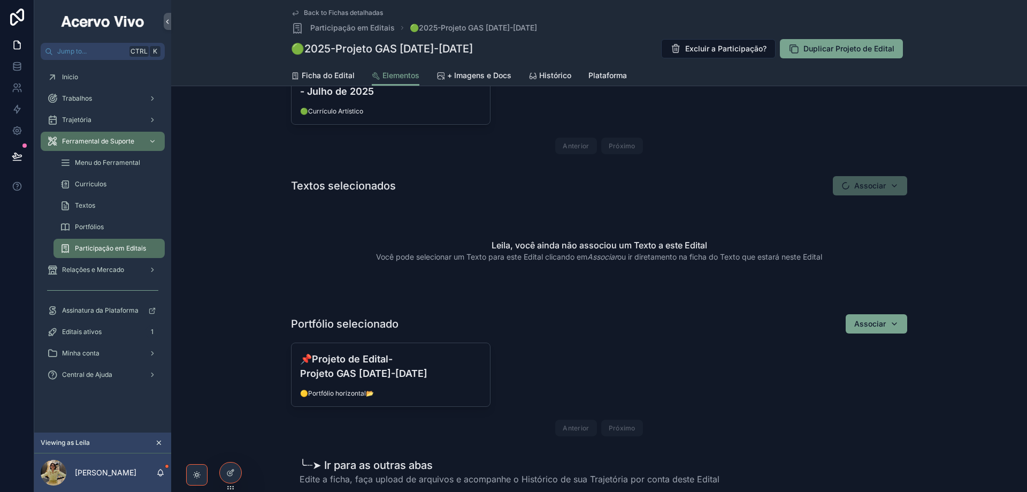
scroll to position [375, 0]
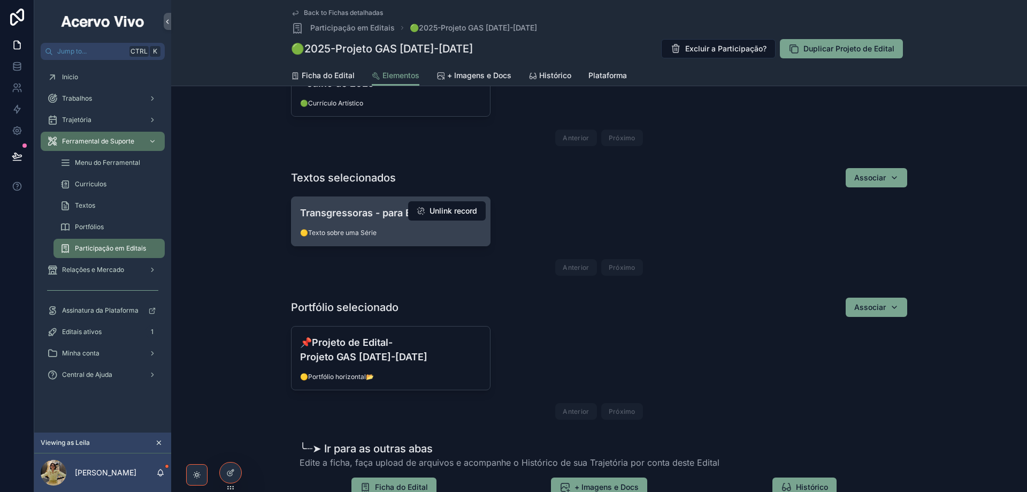
click at [344, 227] on div "Transgressoras - para Bunkyo 🟡Texto sobre uma Série" at bounding box center [391, 221] width 199 height 49
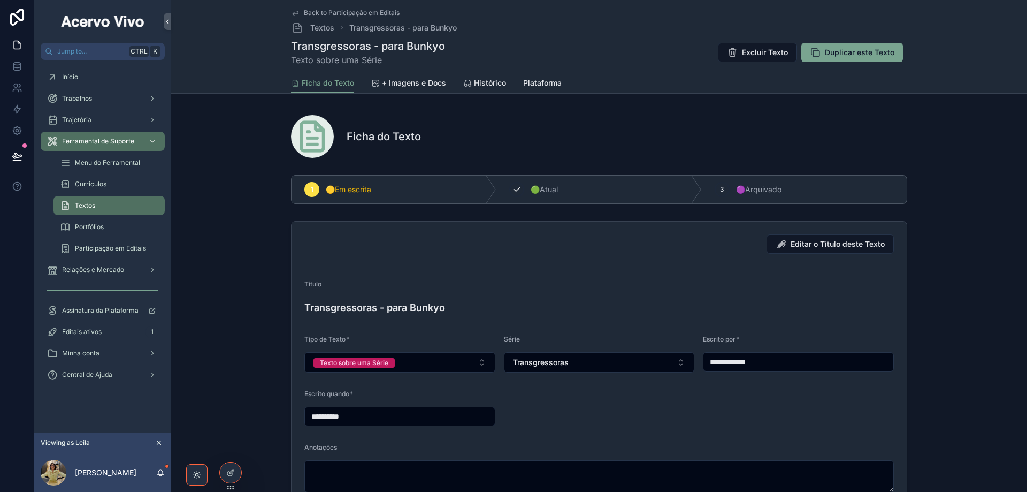
click at [546, 187] on span "🟢Atual" at bounding box center [544, 189] width 27 height 11
click at [368, 11] on span "Back to Participação em Editais" at bounding box center [352, 13] width 96 height 9
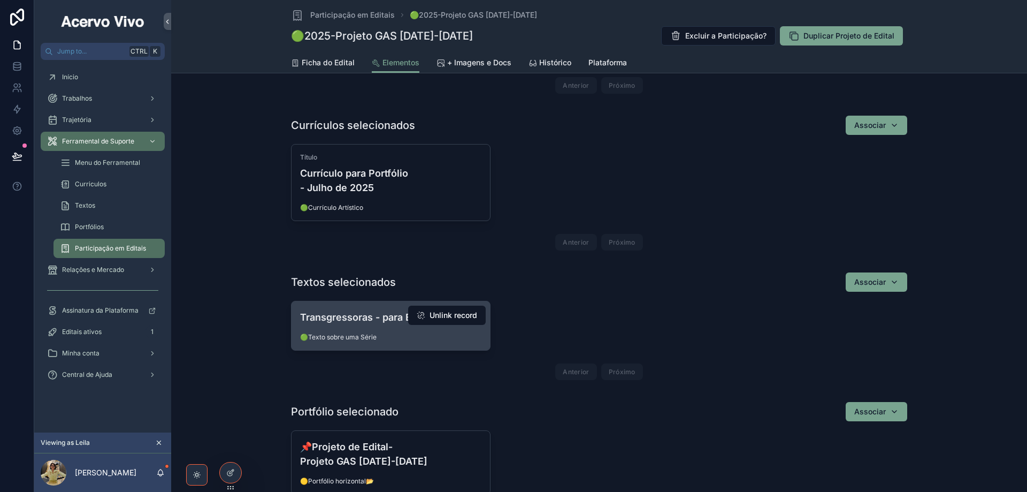
scroll to position [375, 0]
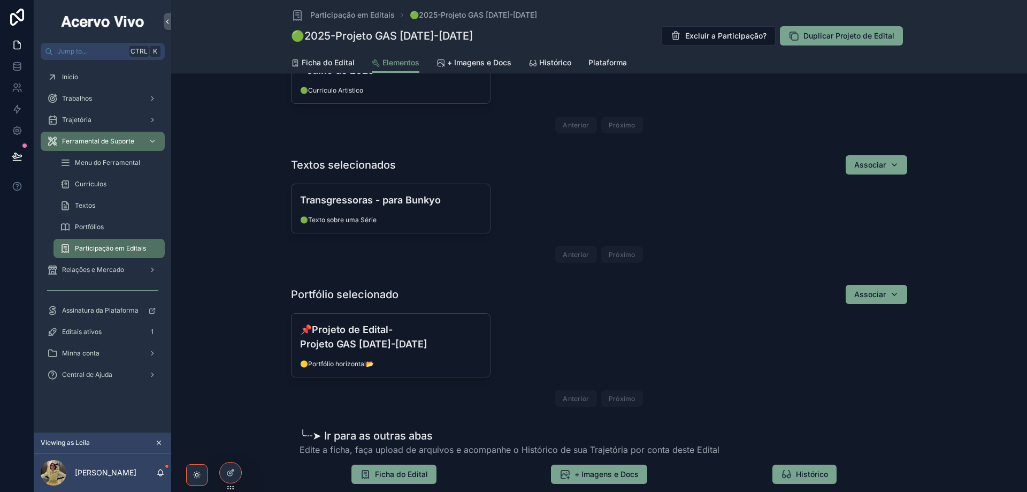
click at [372, 340] on h4 "📌Projeto de Edital-Projeto GAS [DATE]-[DATE]" at bounding box center [390, 336] width 181 height 29
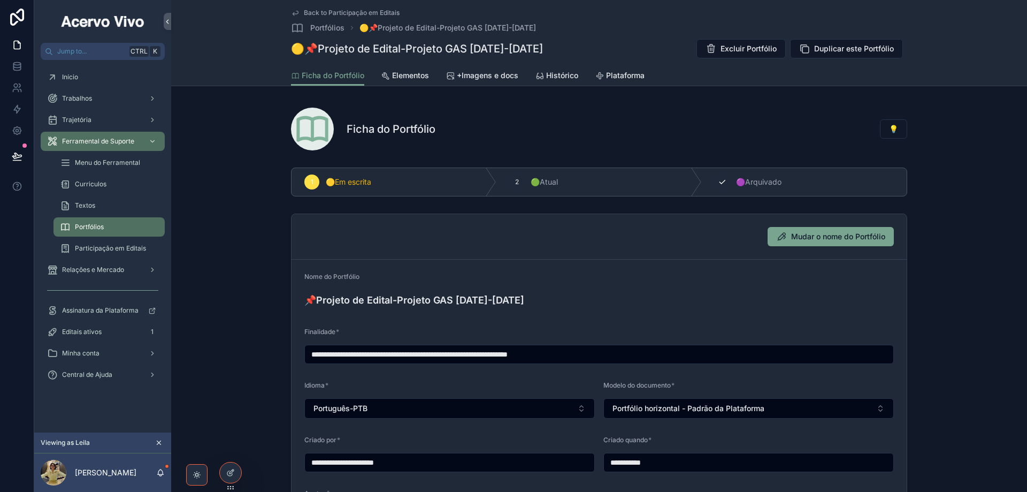
click at [754, 186] on span "🟣Arquivado" at bounding box center [758, 182] width 45 height 11
click at [336, 10] on span "Back to Participação em Editais" at bounding box center [352, 13] width 96 height 9
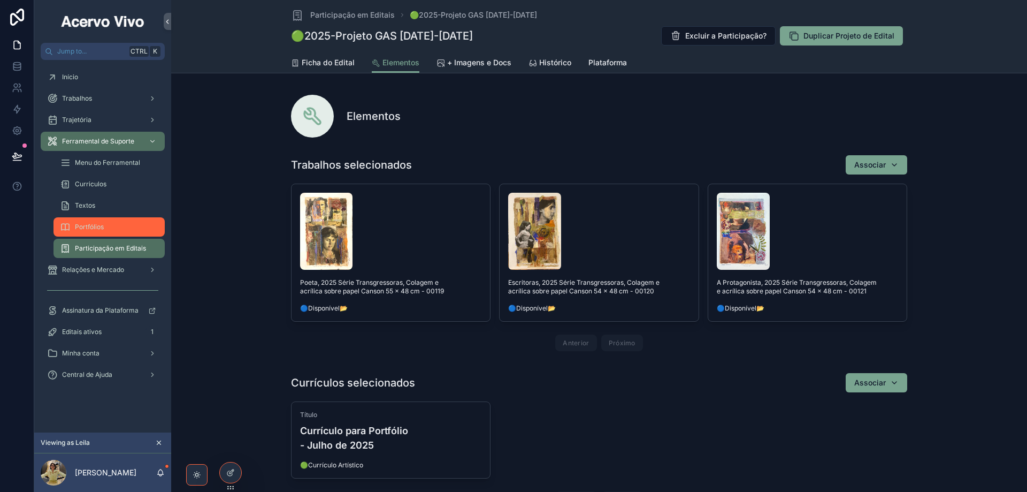
click at [95, 226] on span "Portfólios" at bounding box center [89, 227] width 29 height 9
